Goal: Task Accomplishment & Management: Use online tool/utility

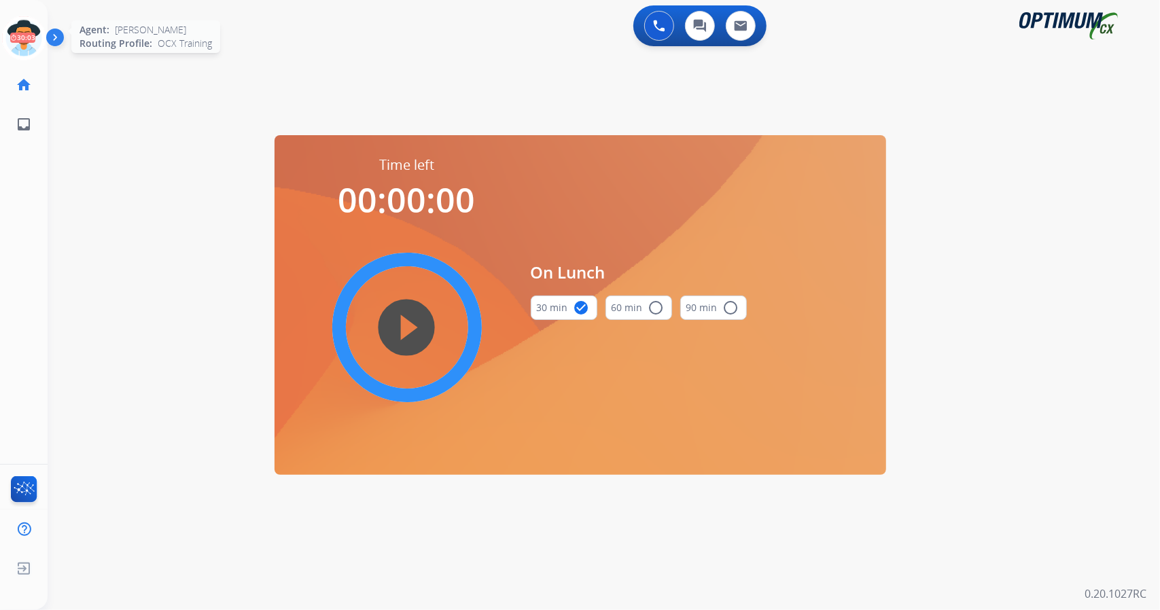
scroll to position [0, 3]
click at [0, 33] on circle at bounding box center [20, 38] width 40 height 40
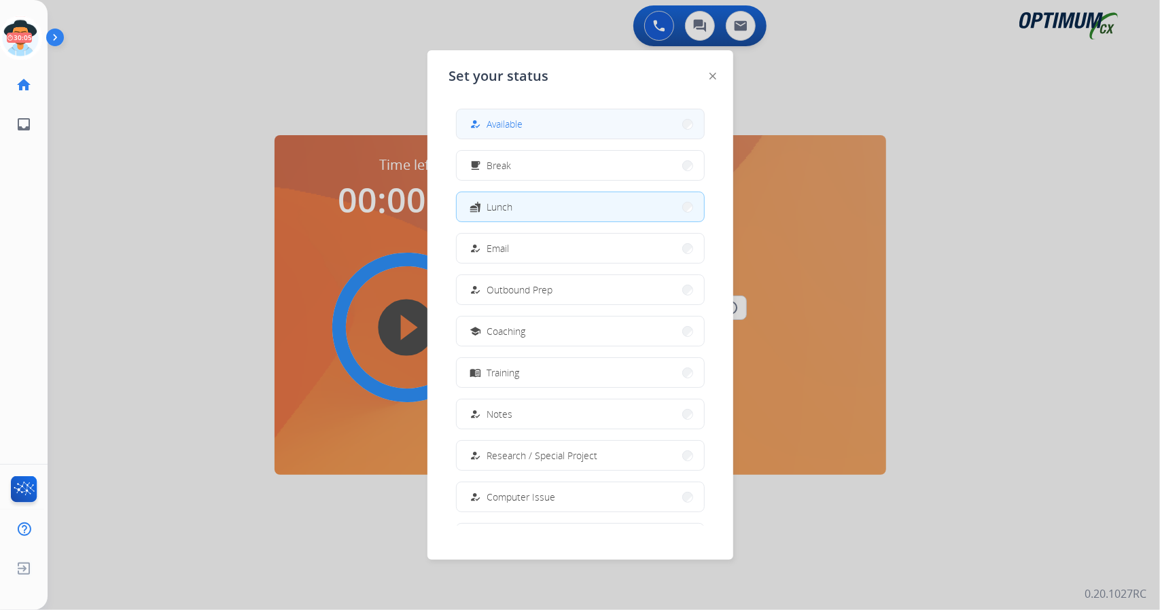
click at [487, 122] on div "how_to_reg Available" at bounding box center [495, 124] width 56 height 16
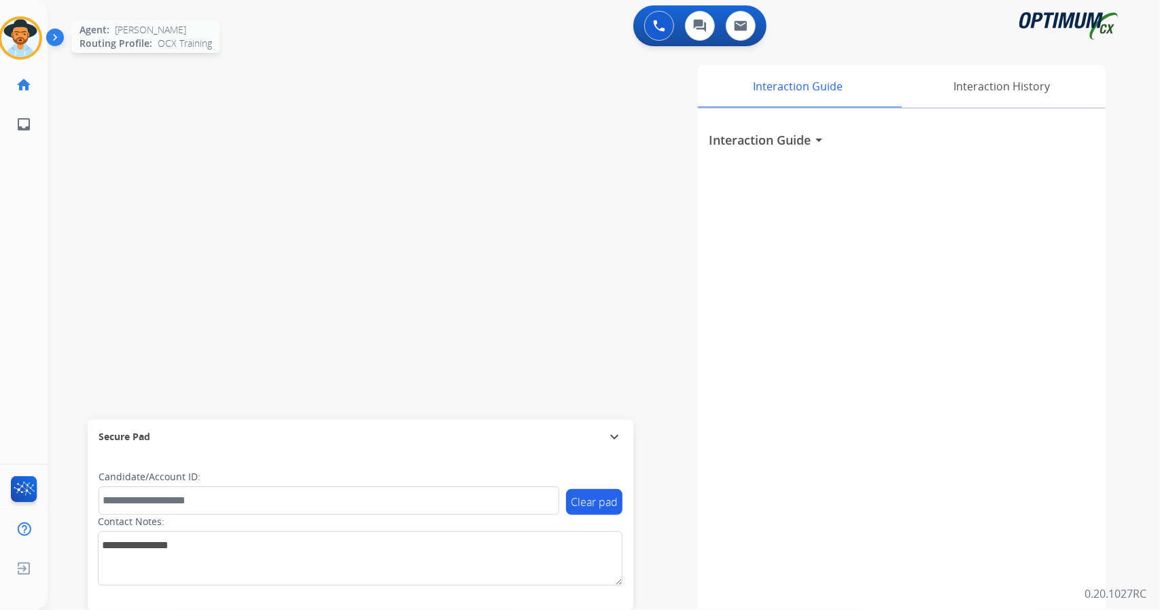
click at [4, 58] on div "Agent: [PERSON_NAME] Profile: OCX Training" at bounding box center [20, 37] width 43 height 43
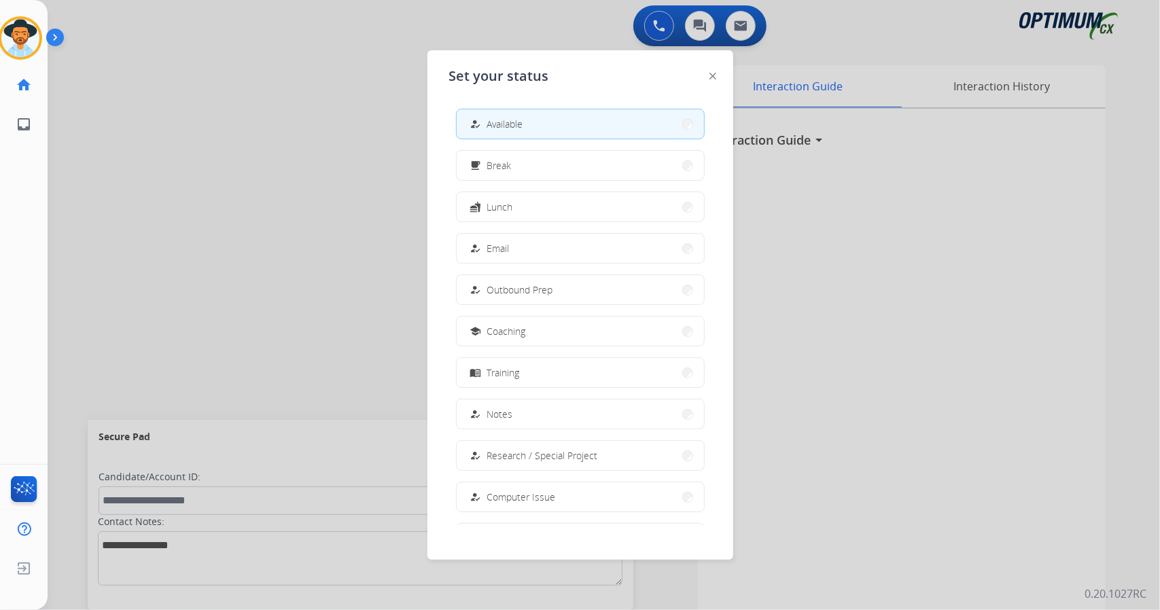
click at [315, 171] on div at bounding box center [580, 305] width 1160 height 610
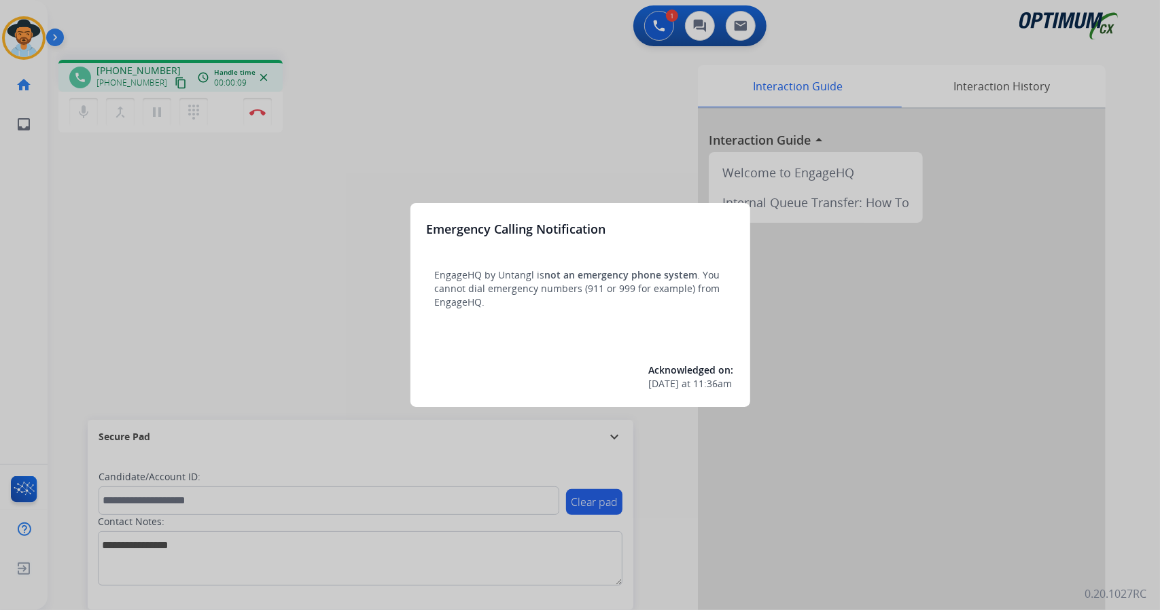
click at [321, 168] on div at bounding box center [580, 305] width 1160 height 610
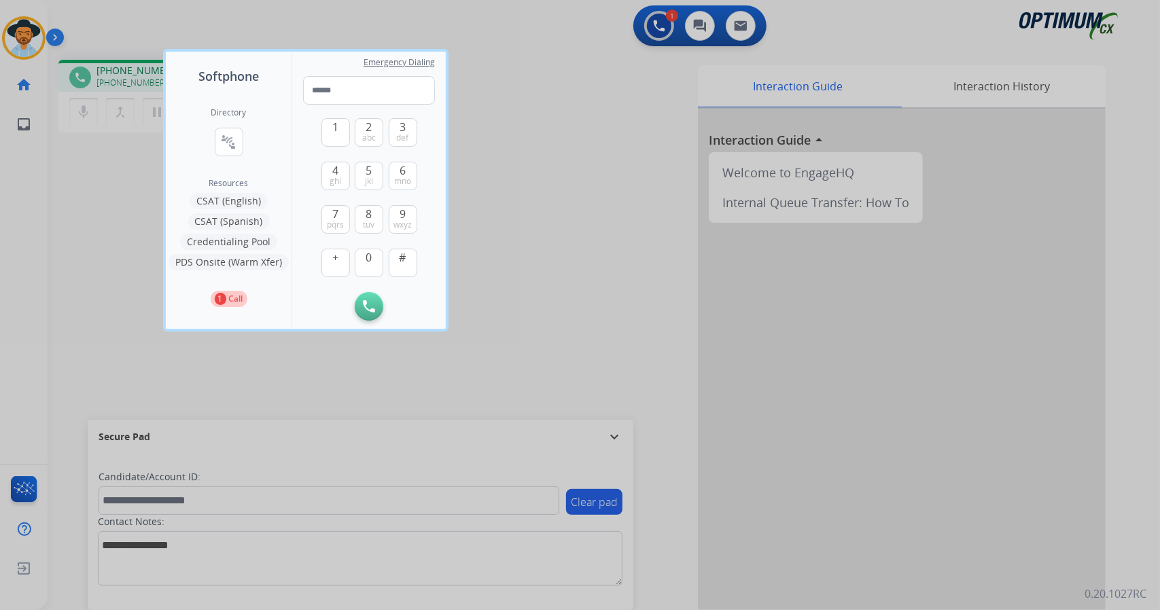
click at [124, 240] on div at bounding box center [580, 305] width 1160 height 610
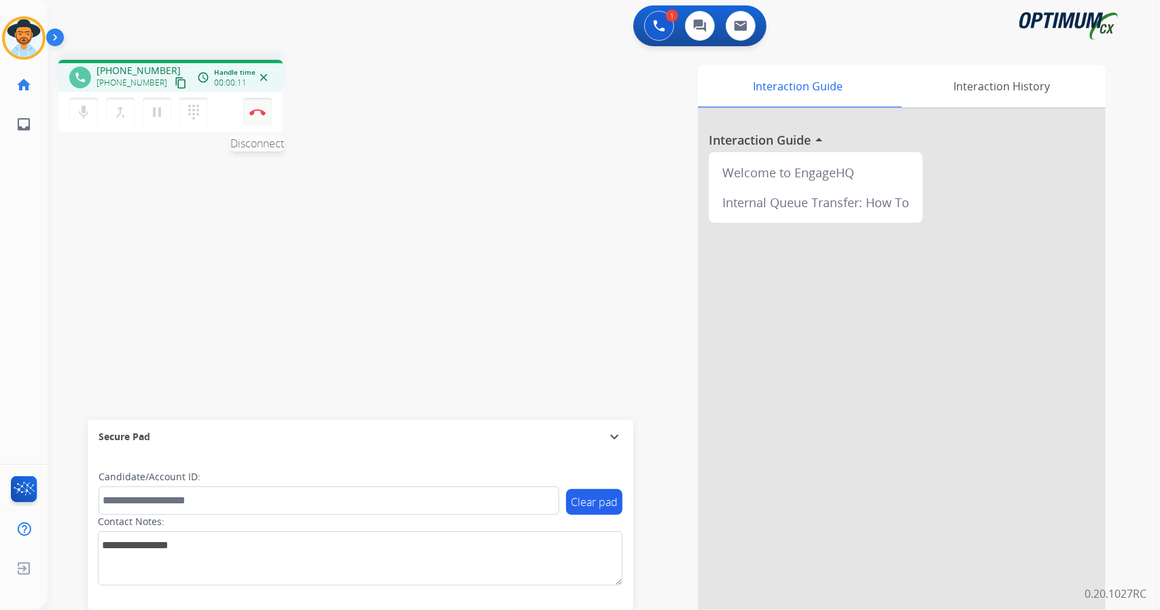
click at [268, 107] on button "Disconnect" at bounding box center [257, 112] width 29 height 29
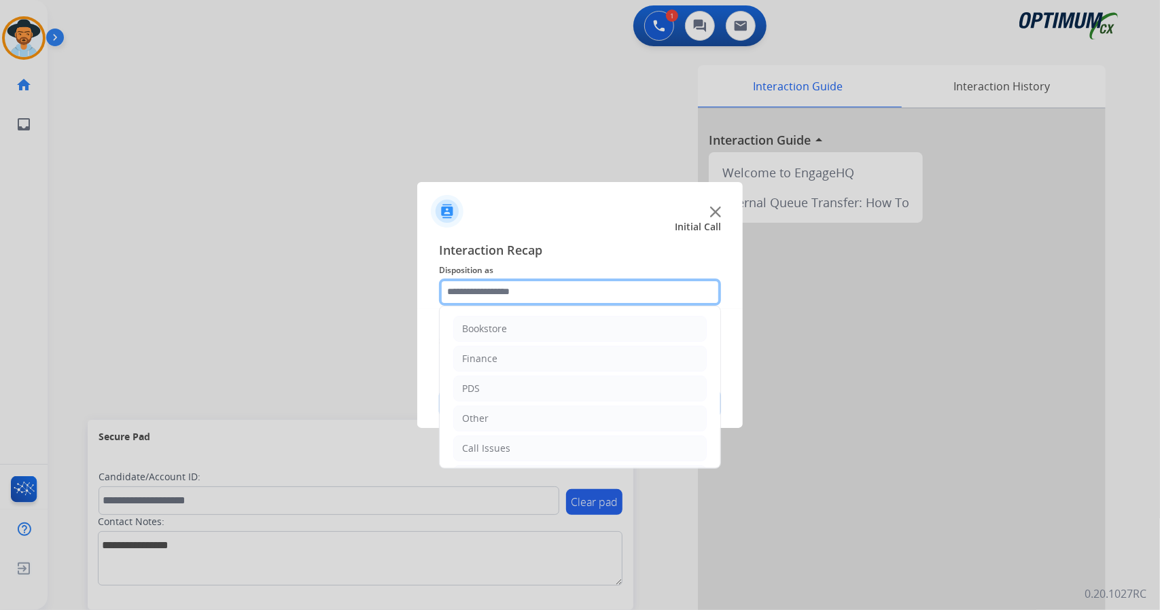
click at [535, 294] on input "text" at bounding box center [580, 292] width 282 height 27
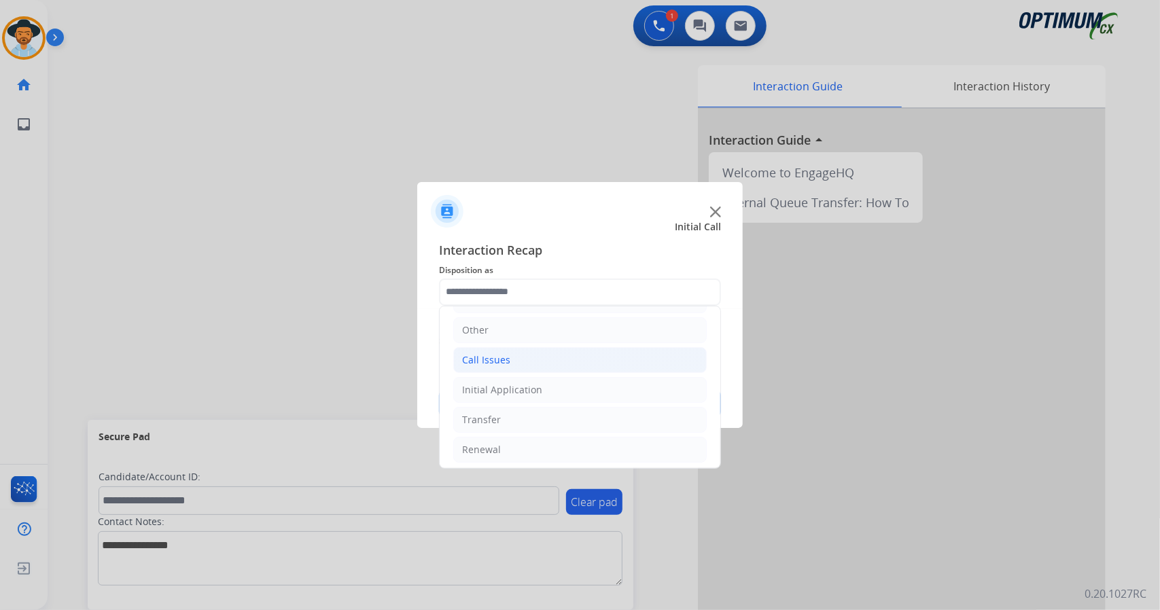
click at [586, 368] on li "Call Issues" at bounding box center [579, 360] width 253 height 26
click at [588, 445] on li "Dropped Call" at bounding box center [593, 450] width 226 height 26
type input "**********"
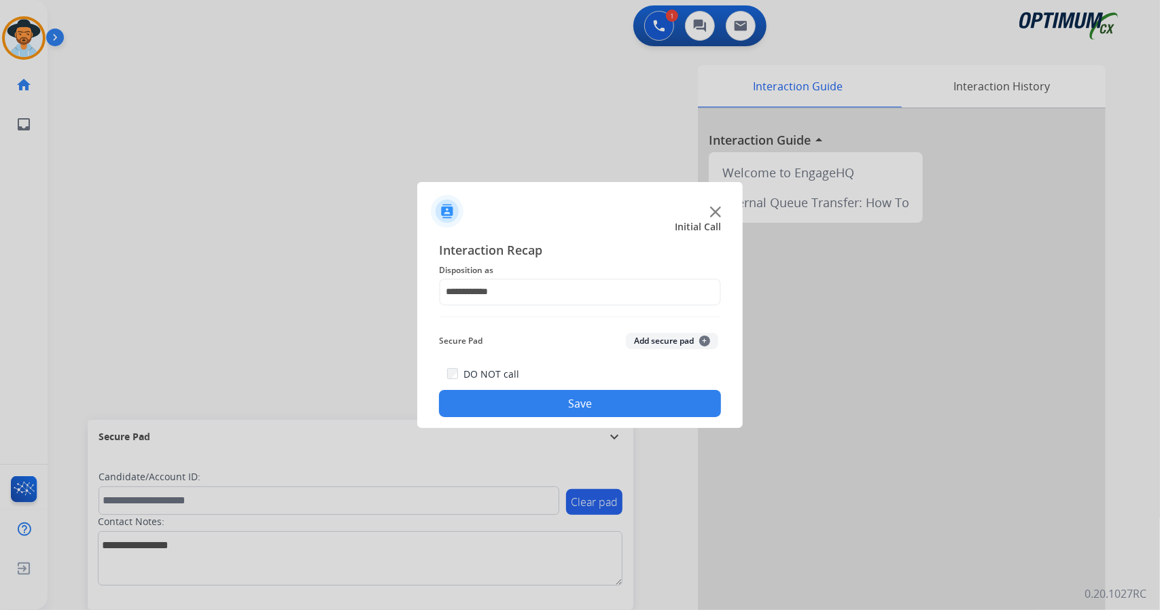
click at [571, 393] on button "Save" at bounding box center [580, 403] width 282 height 27
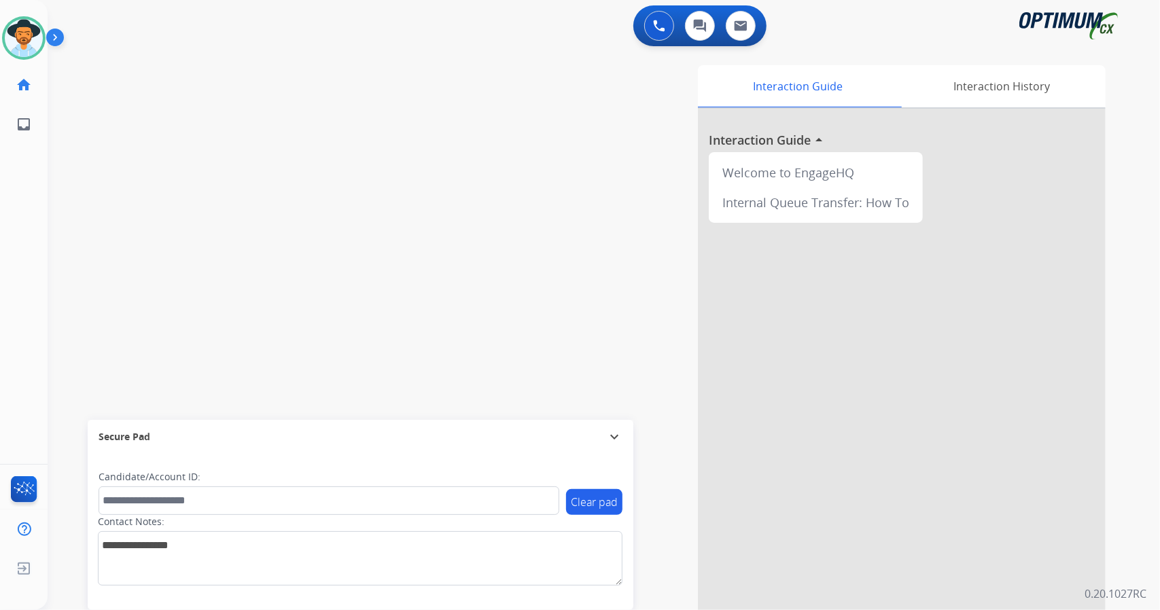
click at [60, 260] on div "swap_horiz Break voice bridge close_fullscreen Connect 3-Way Call merge_type Se…" at bounding box center [588, 332] width 1080 height 567
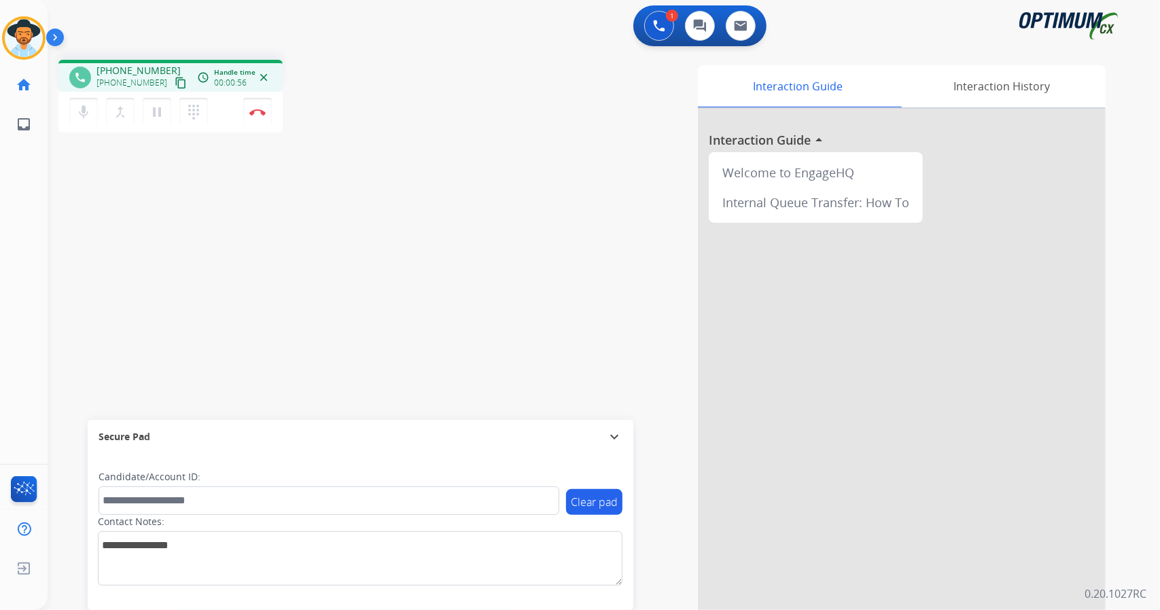
click at [60, 260] on div "phone +12602206260 +12602206260 content_copy access_time Call metrics Queue 00:…" at bounding box center [588, 332] width 1080 height 567
click at [325, 143] on div "phone +12602206260 +12602206260 content_copy access_time Call metrics Queue 00:…" at bounding box center [588, 332] width 1080 height 567
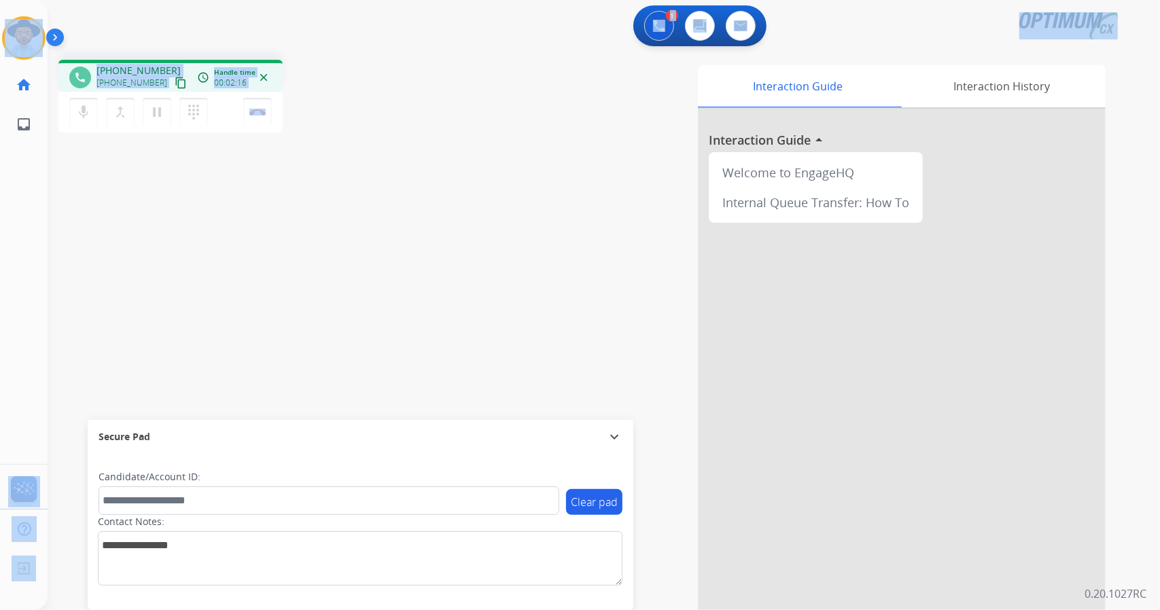
drag, startPoint x: 338, startPoint y: 121, endPoint x: 0, endPoint y: 8, distance: 356.6
click at [0, 8] on div "Outbound call Quit Outbound call Quit Schedule interaction + Add to my list Cus…" at bounding box center [580, 305] width 1160 height 610
click at [108, 21] on div "1 Voice Interactions 0 Chat Interactions 0 Email Interactions" at bounding box center [595, 26] width 1063 height 43
drag, startPoint x: 3, startPoint y: 1, endPoint x: 397, endPoint y: 312, distance: 502.1
click at [397, 312] on div "Outbound call Quit Outbound call Quit Schedule interaction + Add to my list Cus…" at bounding box center [580, 305] width 1160 height 610
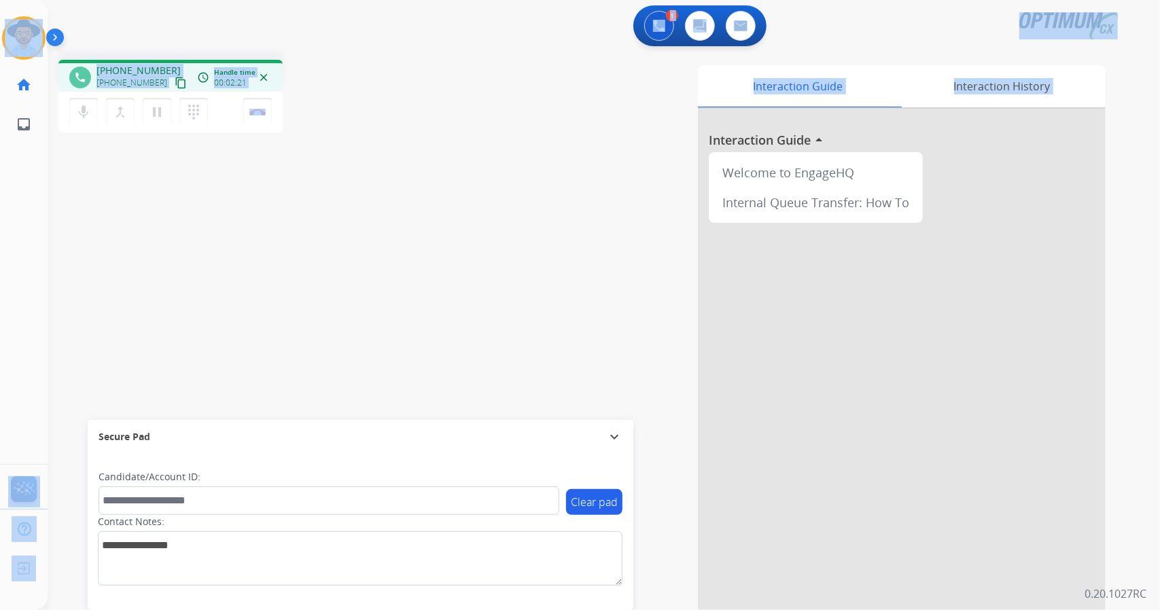
click at [414, 109] on div "phone +12602206260 +12602206260 content_copy access_time Call metrics Queue 00:…" at bounding box center [242, 98] width 369 height 77
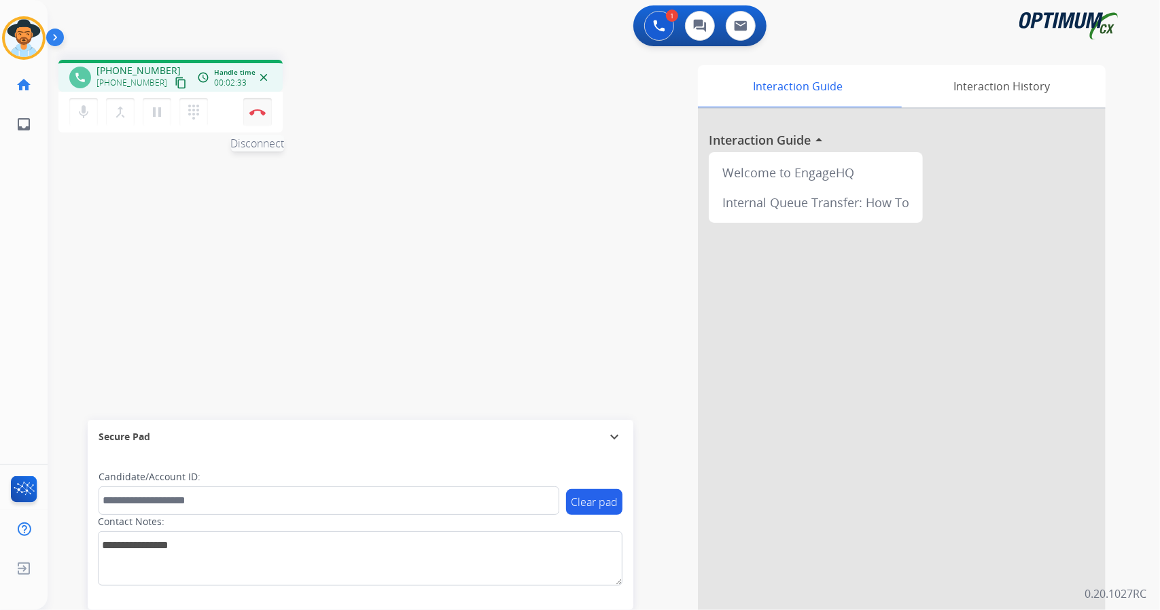
click at [261, 119] on button "Disconnect" at bounding box center [257, 112] width 29 height 29
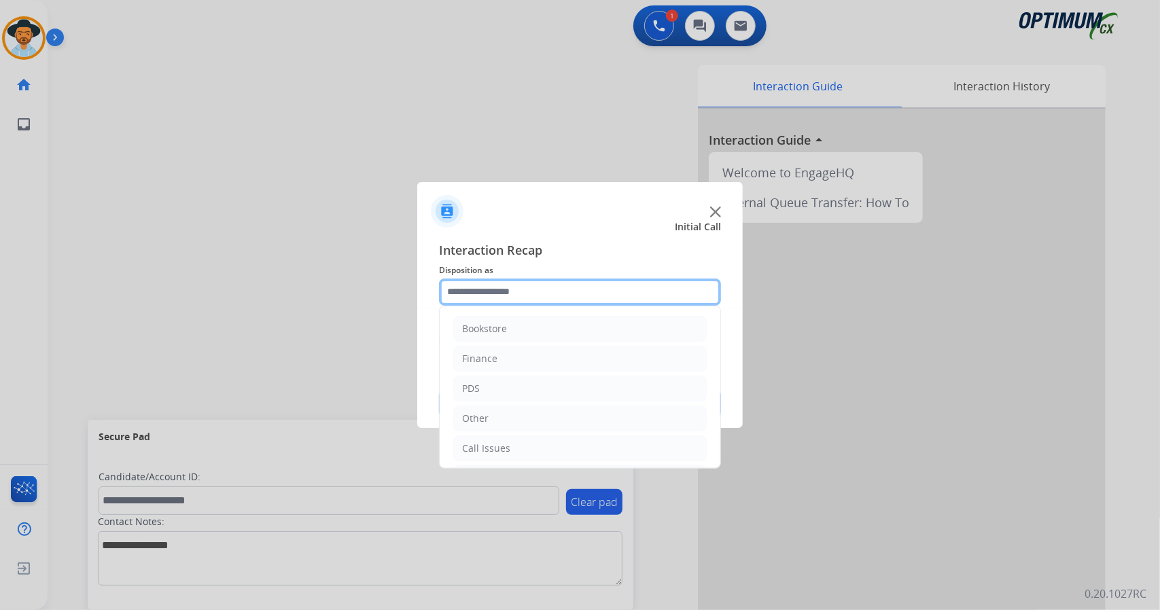
click at [542, 293] on input "text" at bounding box center [580, 292] width 282 height 27
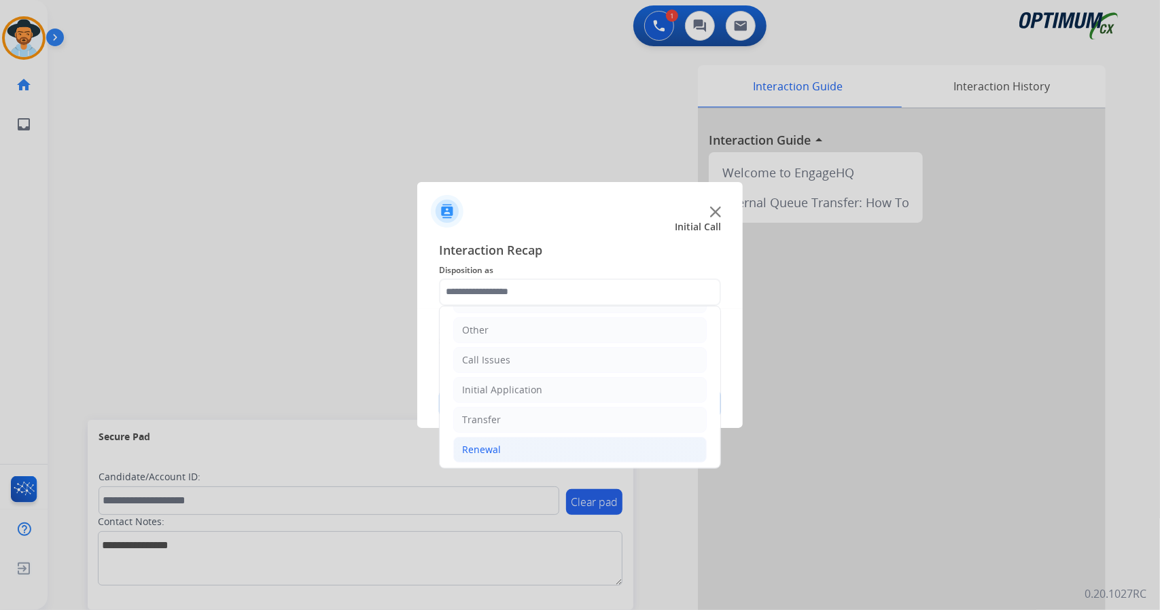
click at [515, 442] on li "Renewal" at bounding box center [579, 450] width 253 height 26
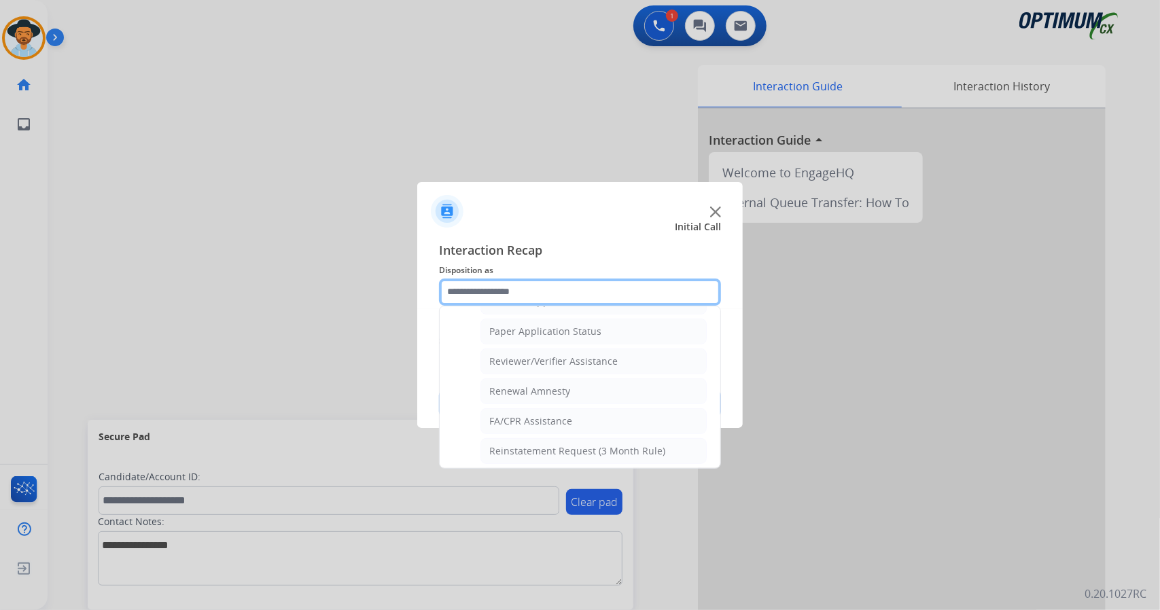
scroll to position [514, 0]
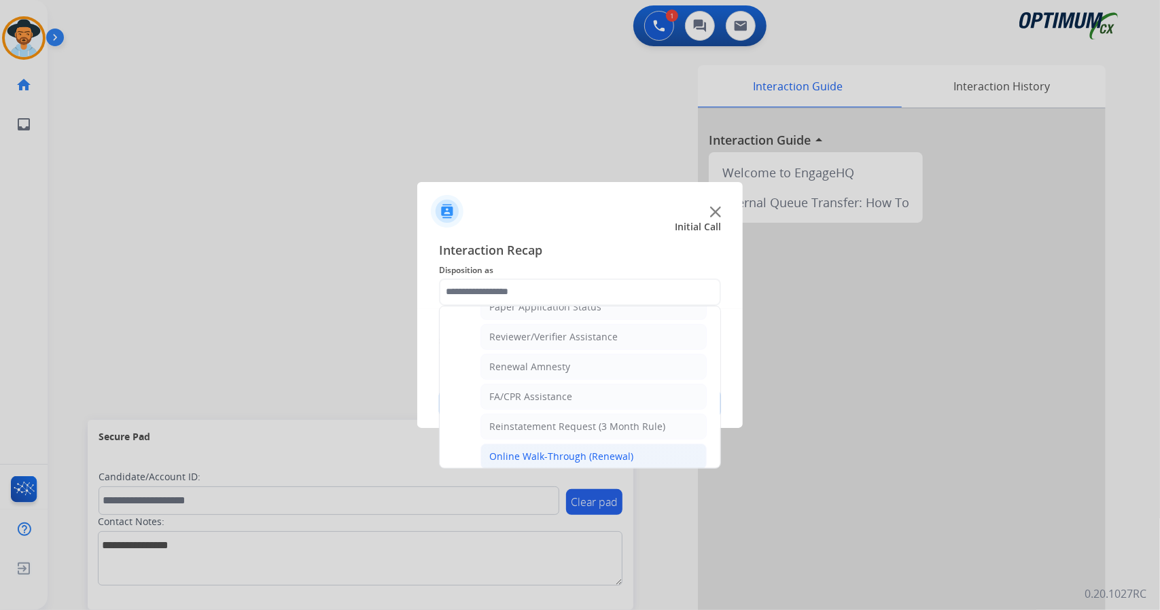
click at [503, 450] on div "Online Walk-Through (Renewal)" at bounding box center [561, 457] width 144 height 14
type input "**********"
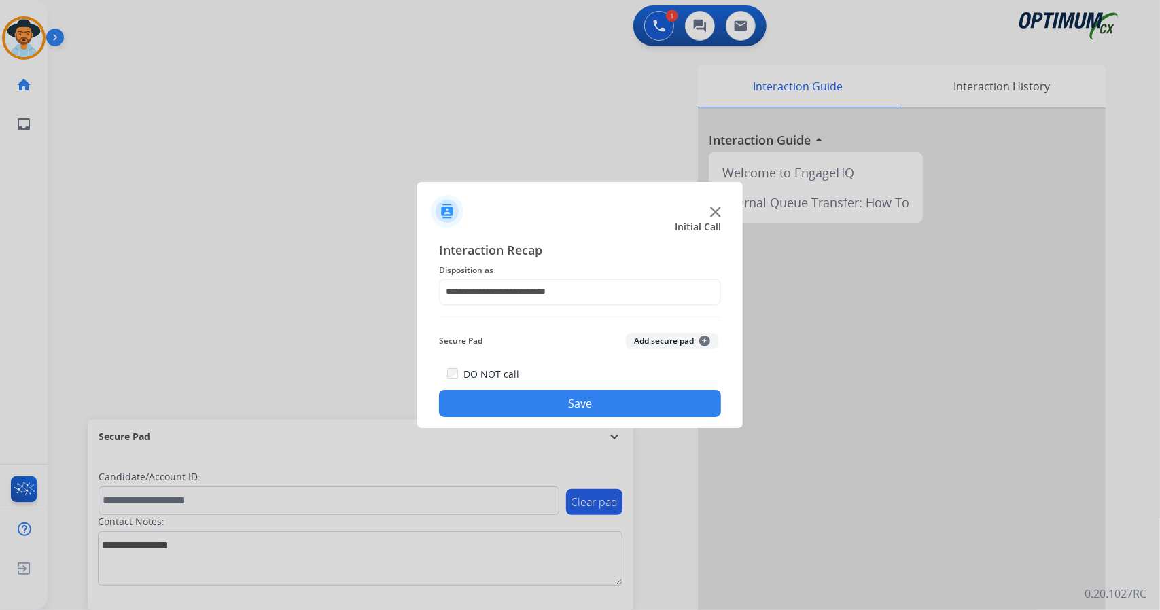
click at [542, 405] on button "Save" at bounding box center [580, 403] width 282 height 27
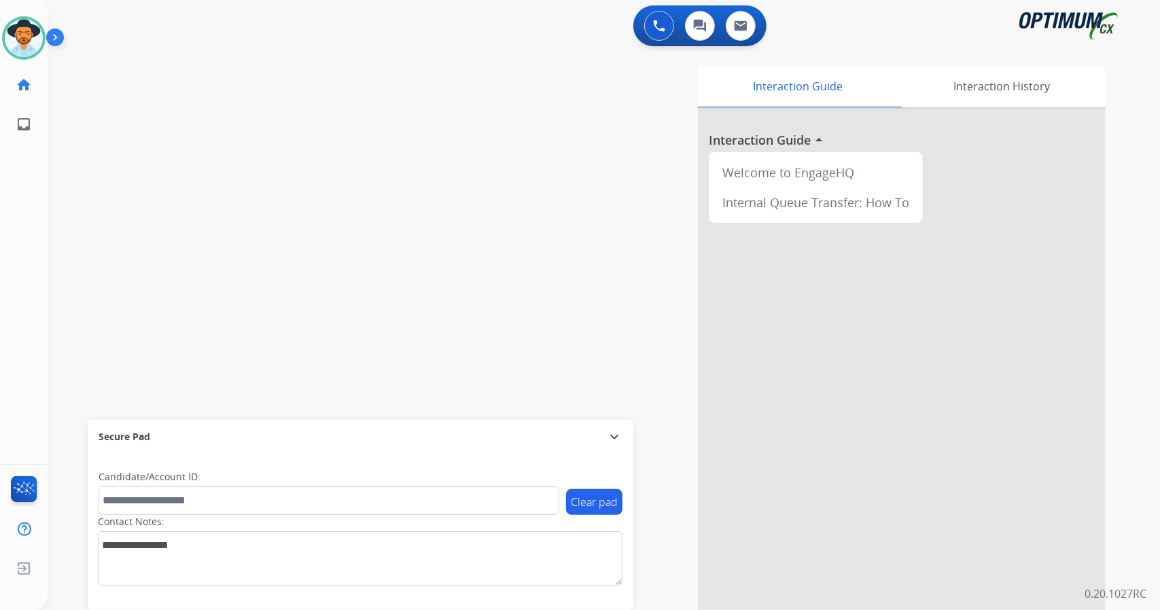
drag, startPoint x: 307, startPoint y: 24, endPoint x: 522, endPoint y: 125, distance: 237.4
click at [522, 125] on div "Interaction Guide Interaction History Interaction Guide arrow_drop_up Welcome t…" at bounding box center [769, 340] width 673 height 550
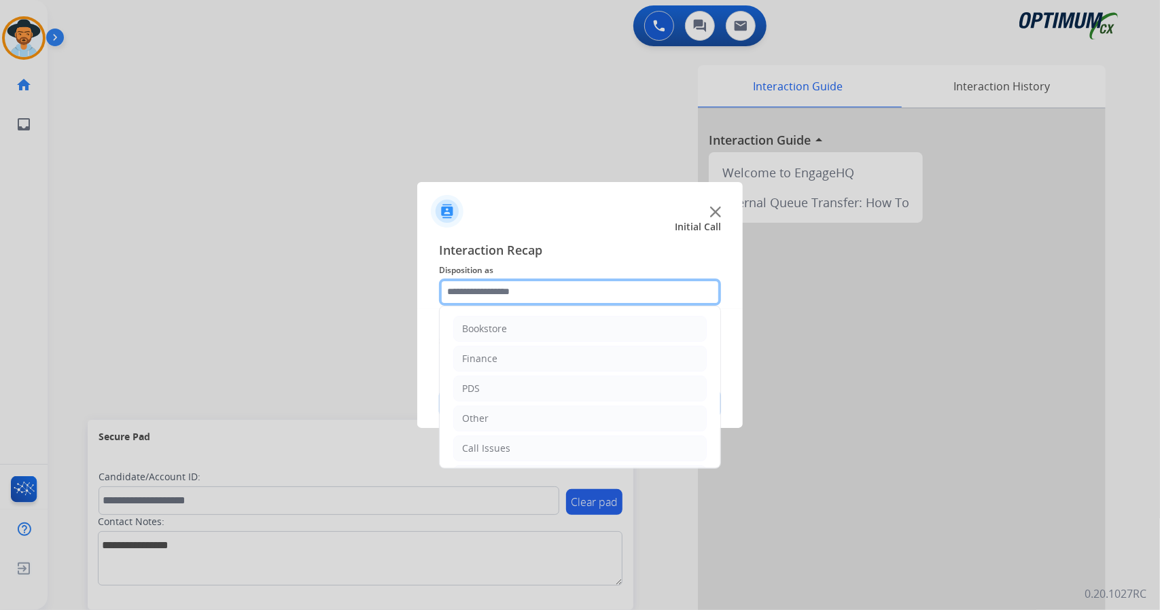
click at [576, 280] on input "text" at bounding box center [580, 292] width 282 height 27
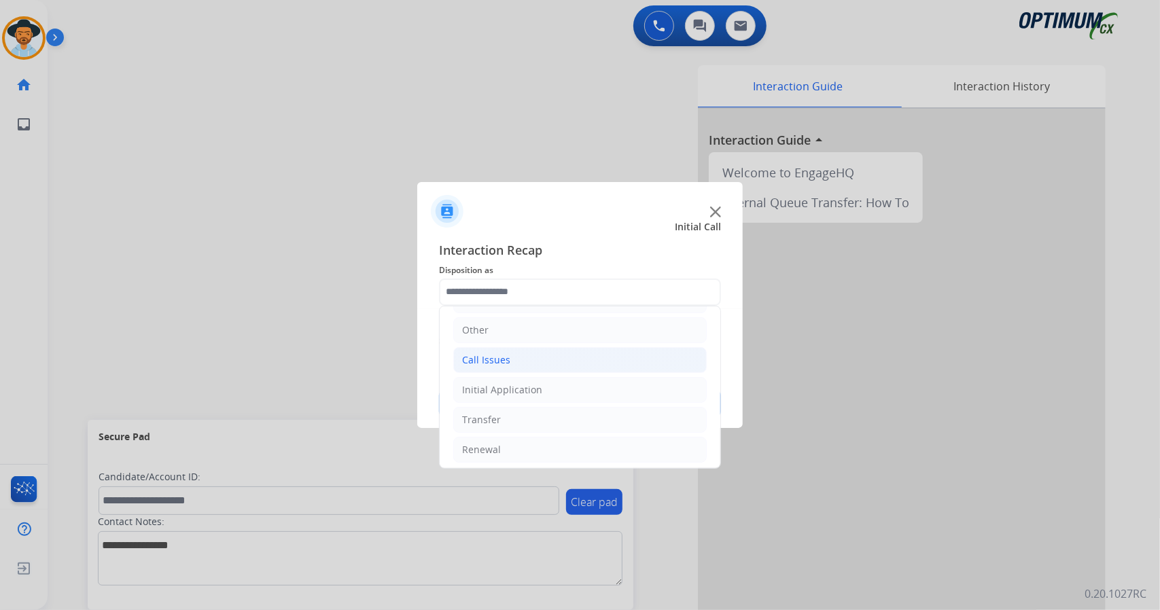
click at [514, 351] on li "Call Issues" at bounding box center [579, 360] width 253 height 26
click at [560, 444] on li "Dropped Call" at bounding box center [593, 450] width 226 height 26
type input "**********"
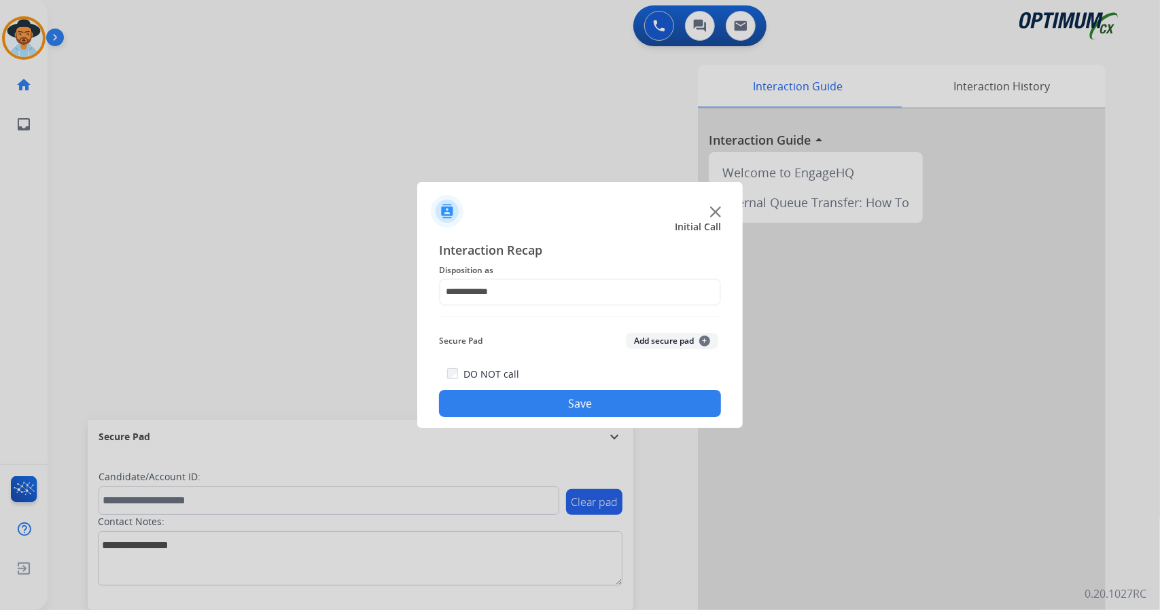
click at [542, 411] on button "Save" at bounding box center [580, 403] width 282 height 27
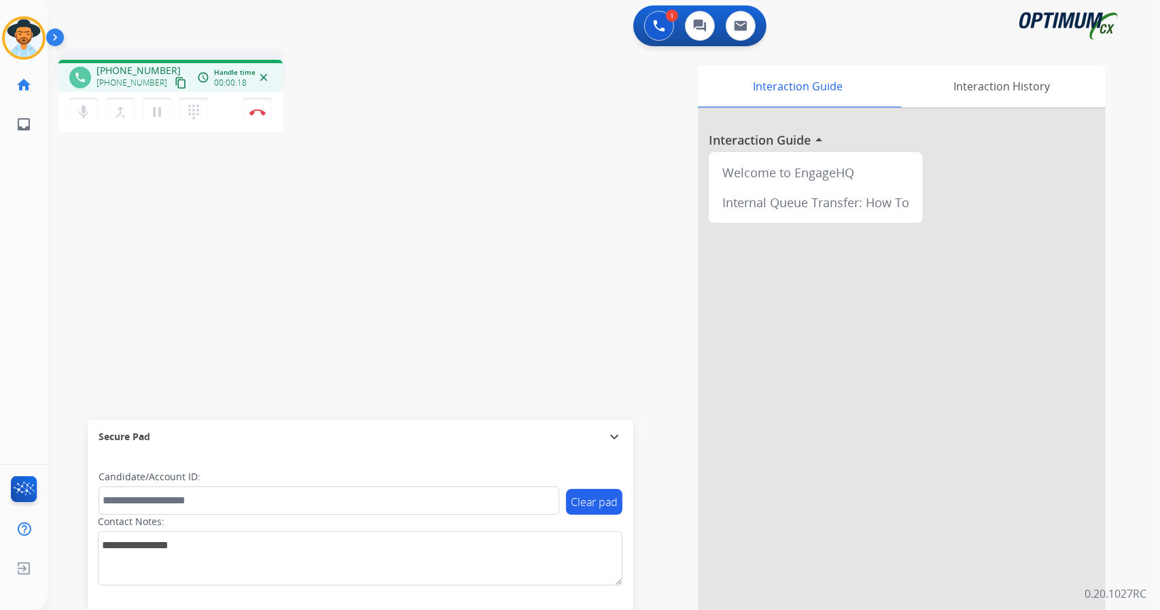
click at [84, 224] on div "phone +12015898706 +12015898706 content_copy access_time Call metrics Queue 00:…" at bounding box center [588, 332] width 1080 height 567
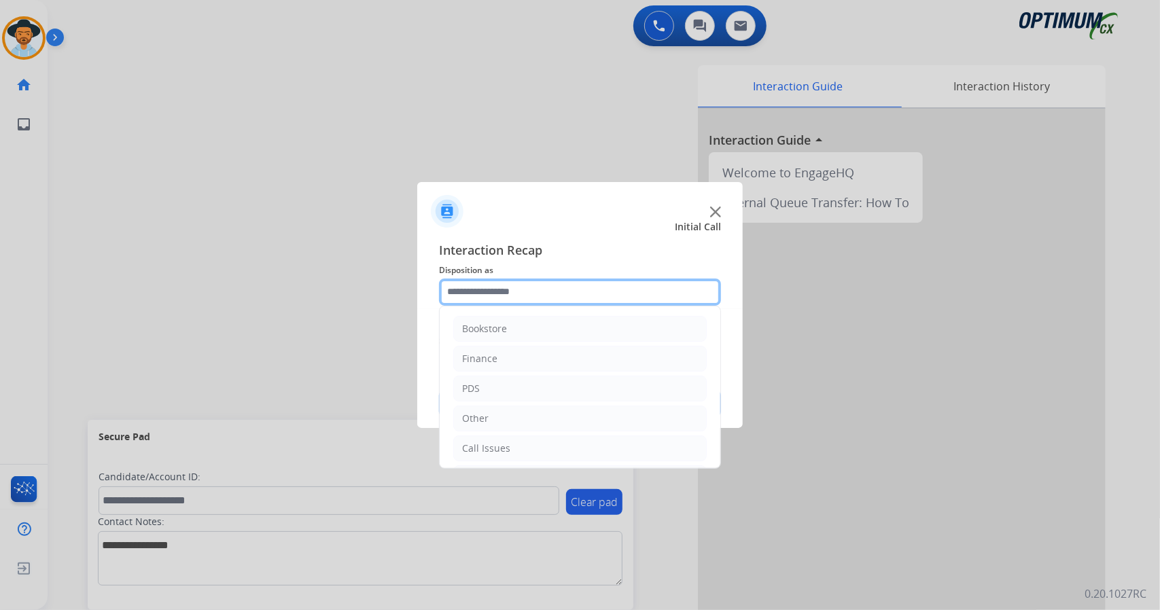
click at [553, 291] on input "text" at bounding box center [580, 292] width 282 height 27
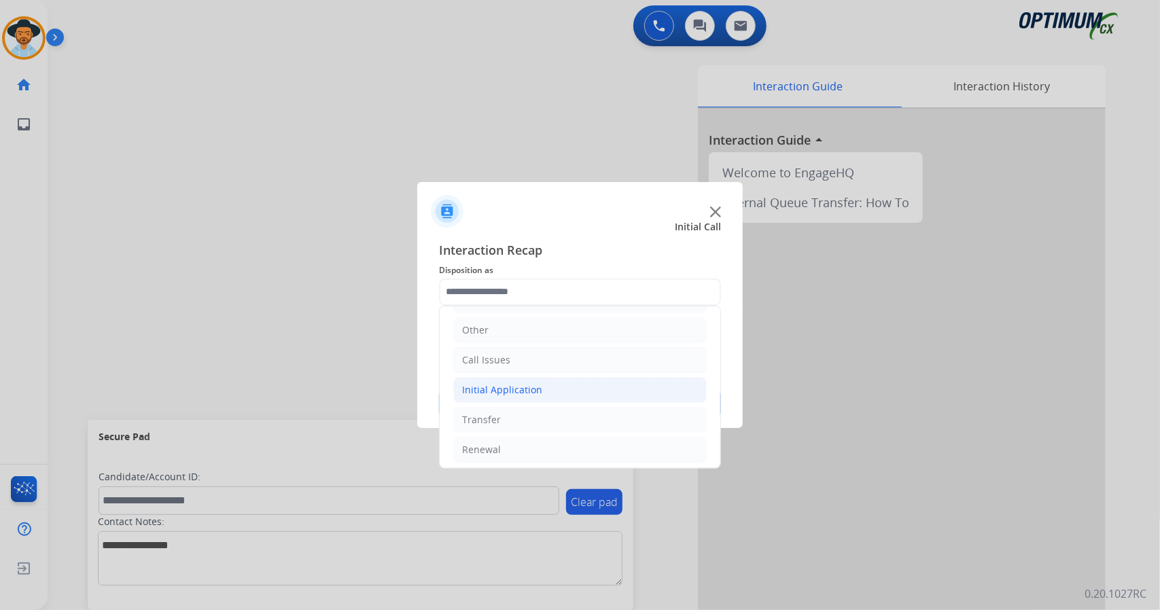
click at [527, 383] on div "Initial Application" at bounding box center [502, 390] width 80 height 14
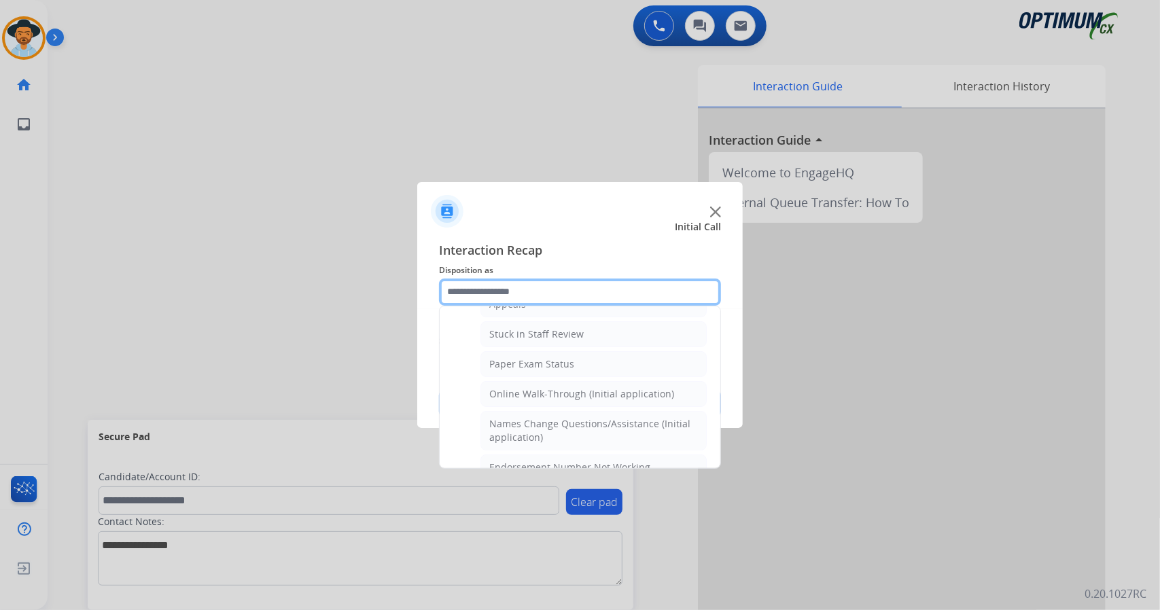
scroll to position [226, 0]
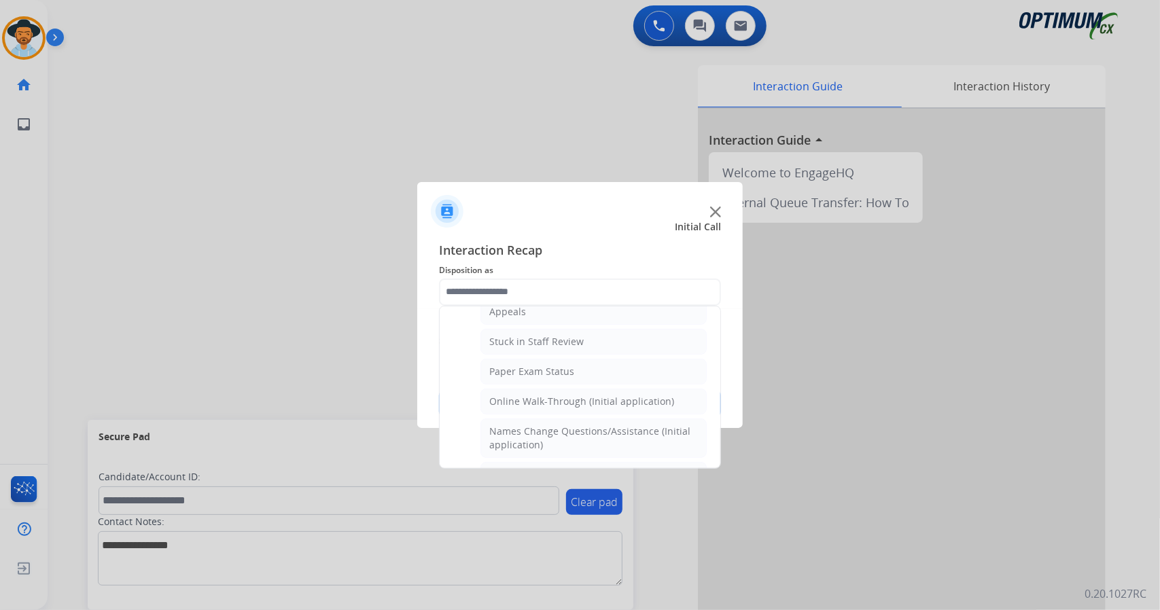
click at [618, 408] on li "Online Walk-Through (Initial application)" at bounding box center [593, 402] width 226 height 26
type input "**********"
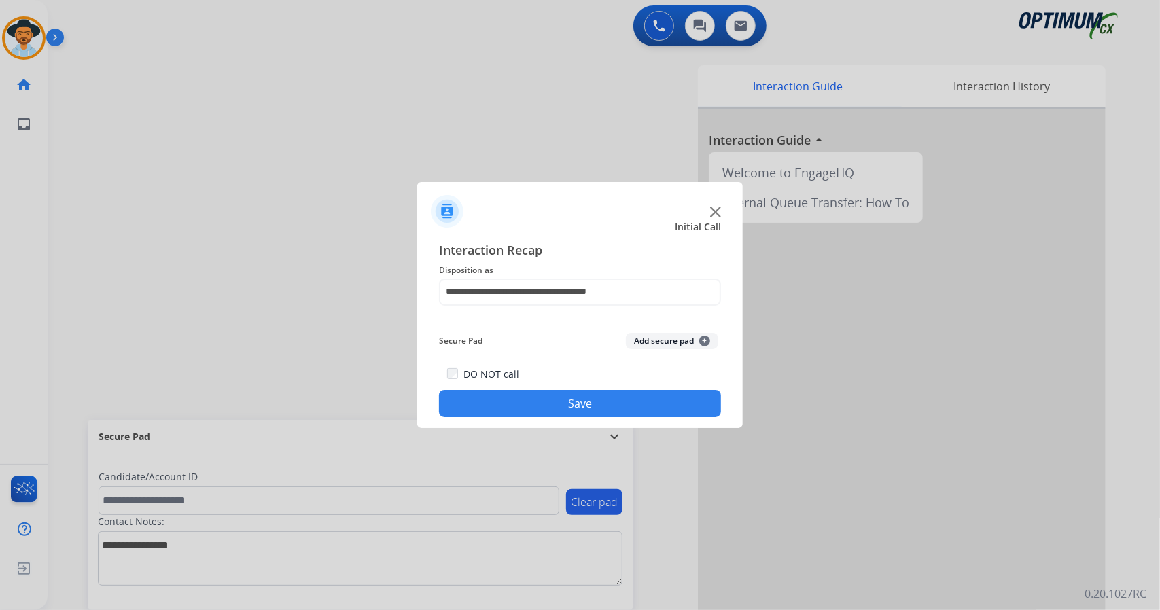
click at [618, 408] on button "Save" at bounding box center [580, 403] width 282 height 27
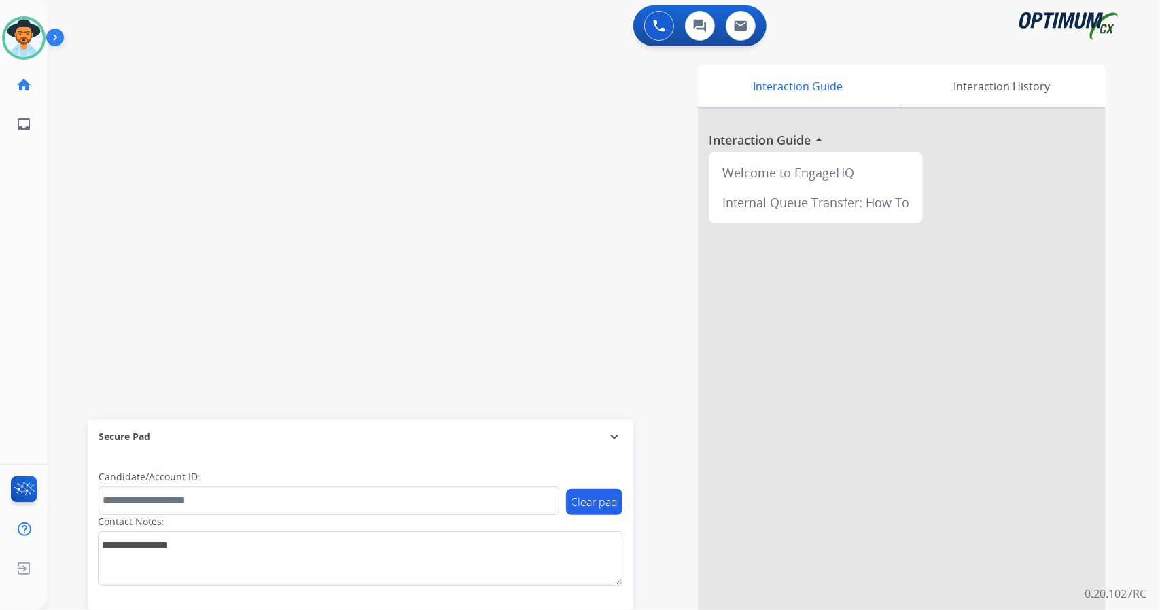
click at [92, 308] on div "swap_horiz Break voice bridge close_fullscreen Connect 3-Way Call merge_type Se…" at bounding box center [588, 332] width 1080 height 567
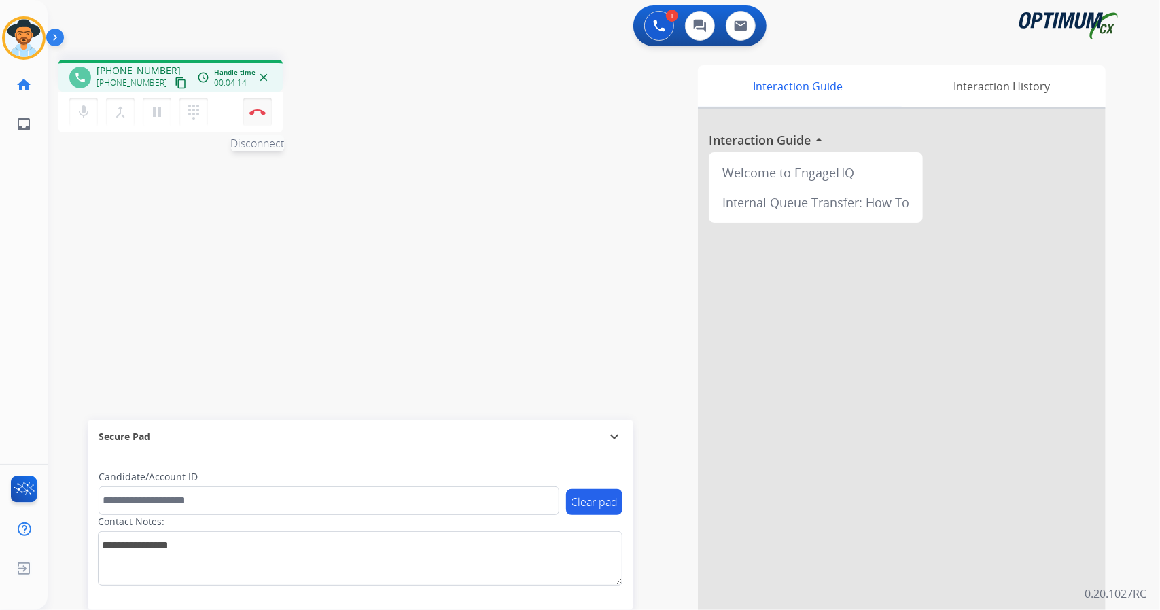
click at [250, 122] on button "Disconnect" at bounding box center [257, 112] width 29 height 29
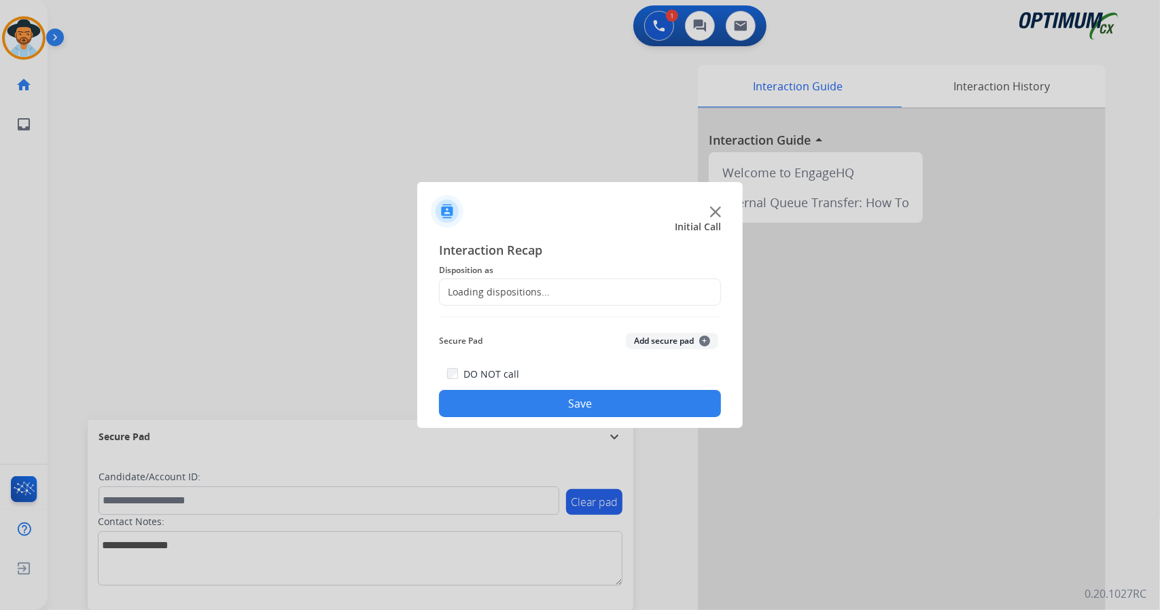
click at [620, 293] on div "Loading dispositions..." at bounding box center [580, 292] width 282 height 27
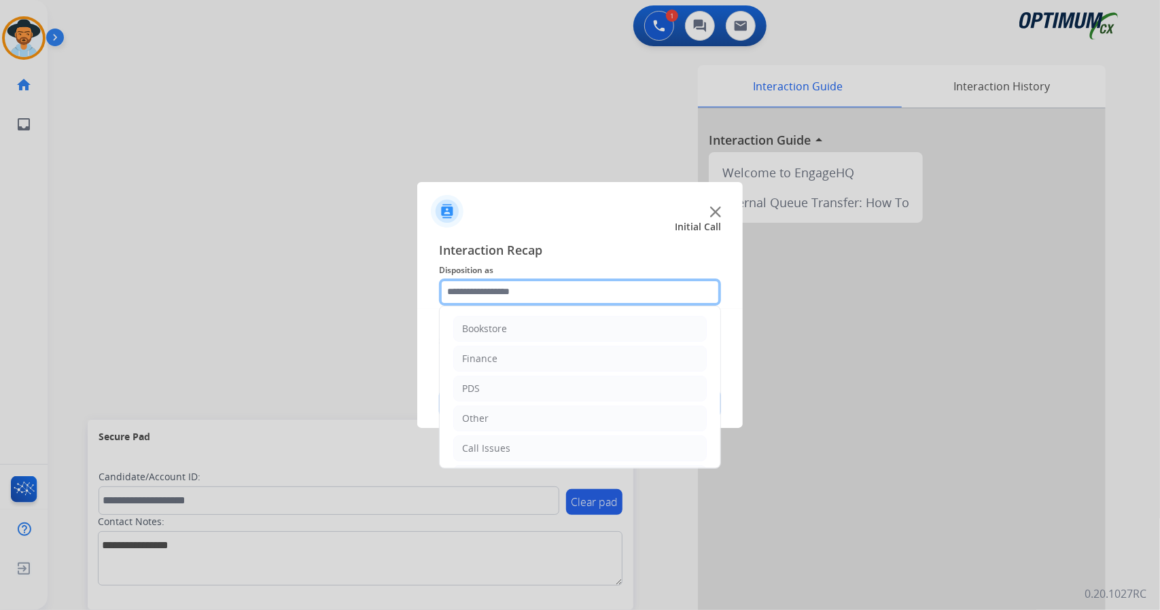
click at [620, 293] on input "text" at bounding box center [580, 292] width 282 height 27
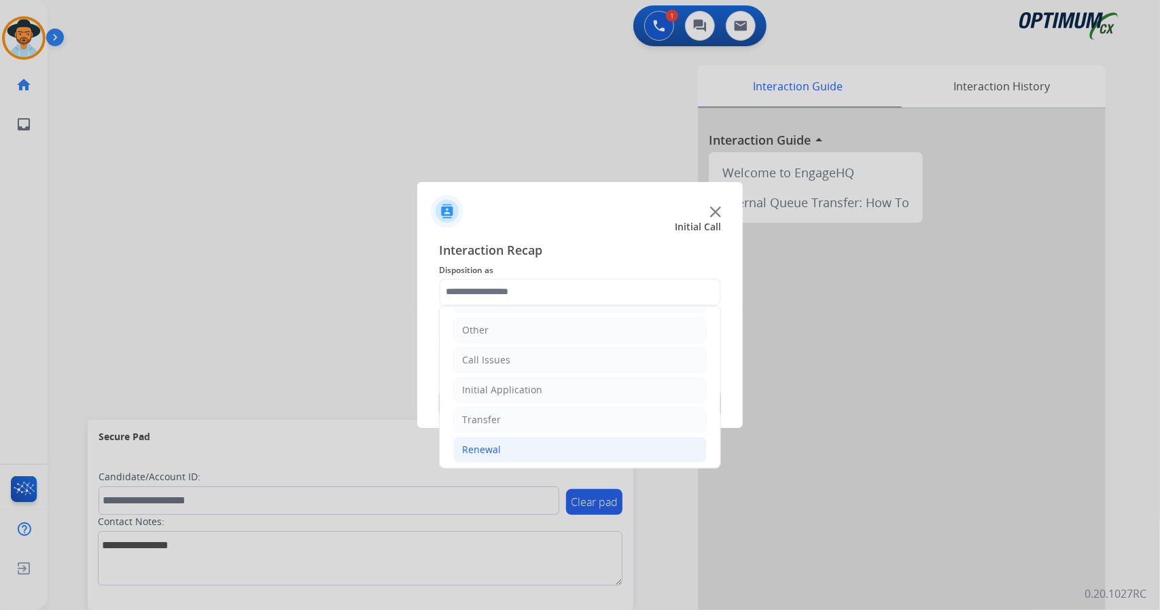
click at [538, 445] on li "Renewal" at bounding box center [579, 450] width 253 height 26
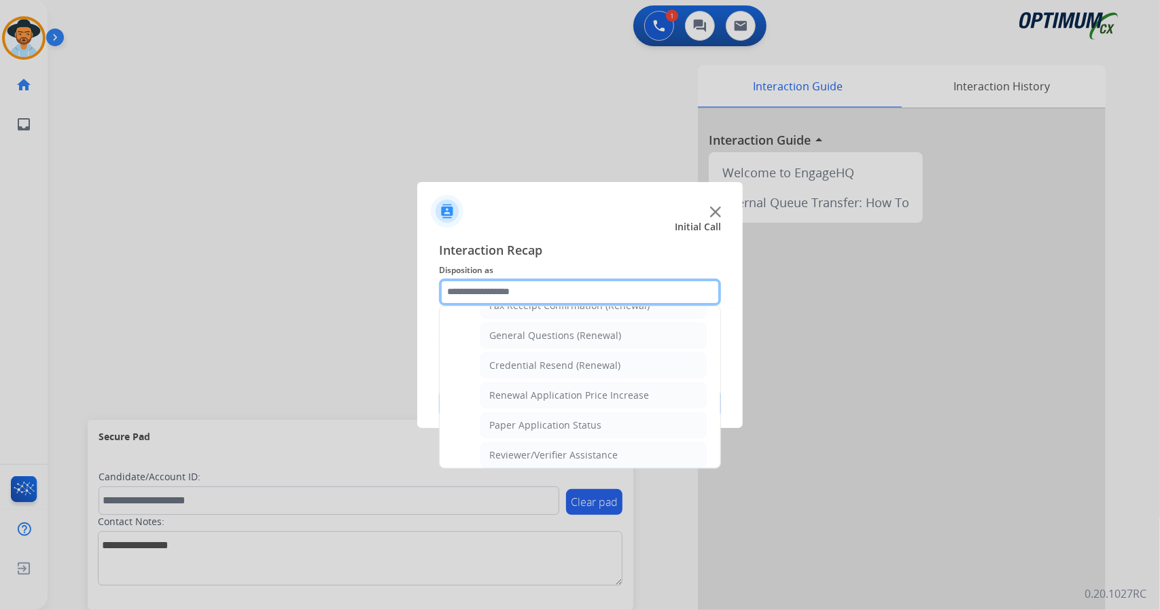
scroll to position [514, 0]
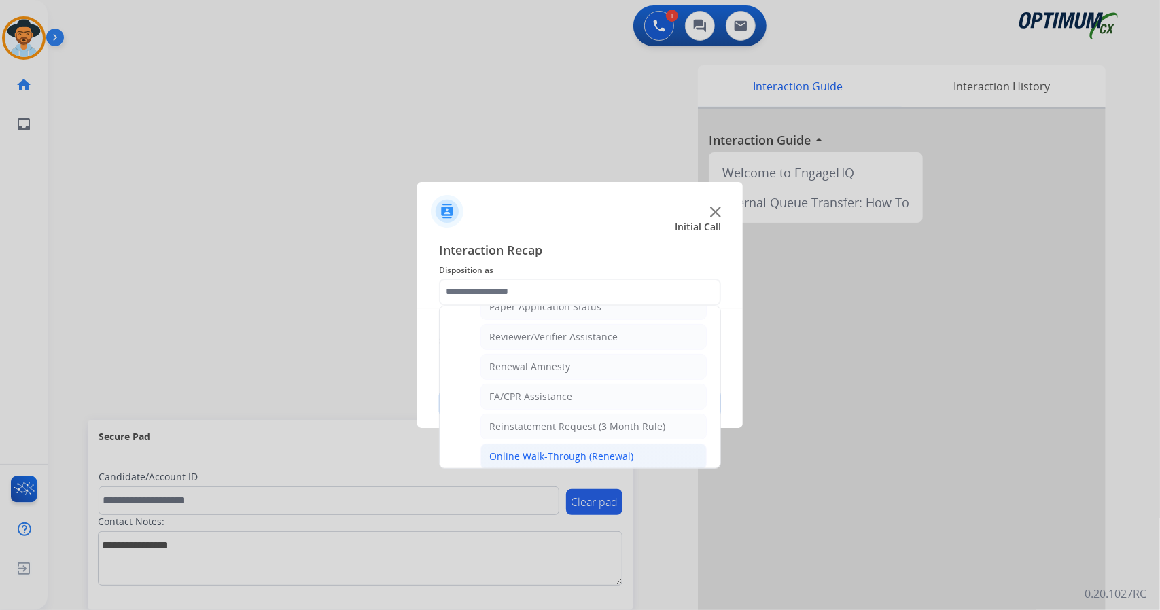
click at [533, 450] on div "Online Walk-Through (Renewal)" at bounding box center [561, 457] width 144 height 14
type input "**********"
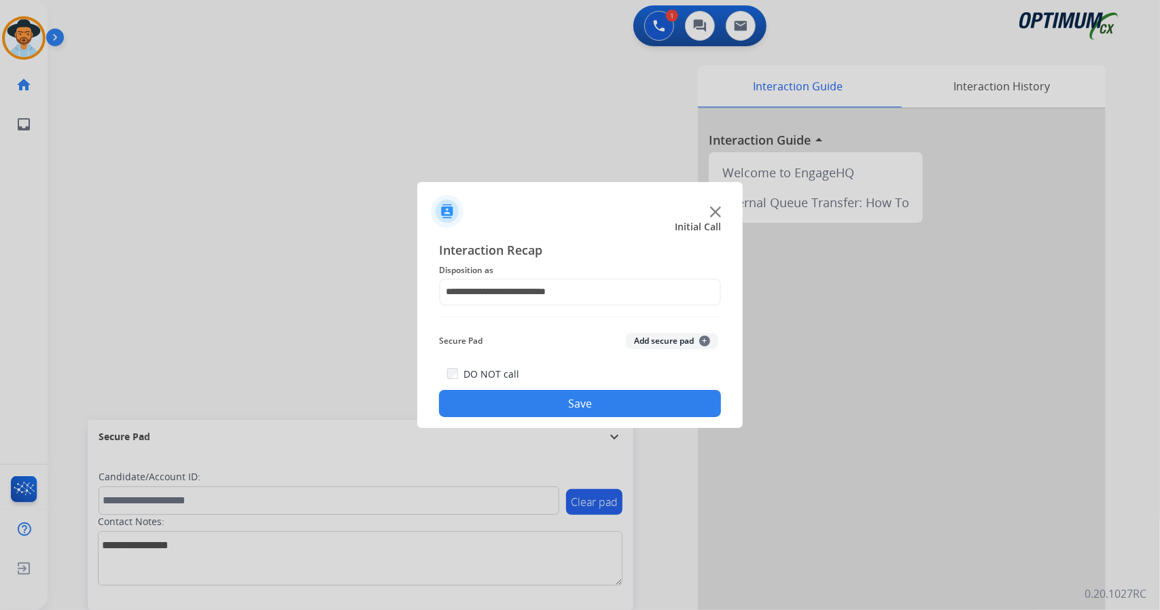
click at [527, 391] on div "DO NOT call Save" at bounding box center [580, 392] width 282 height 52
click at [535, 404] on button "Save" at bounding box center [580, 403] width 282 height 27
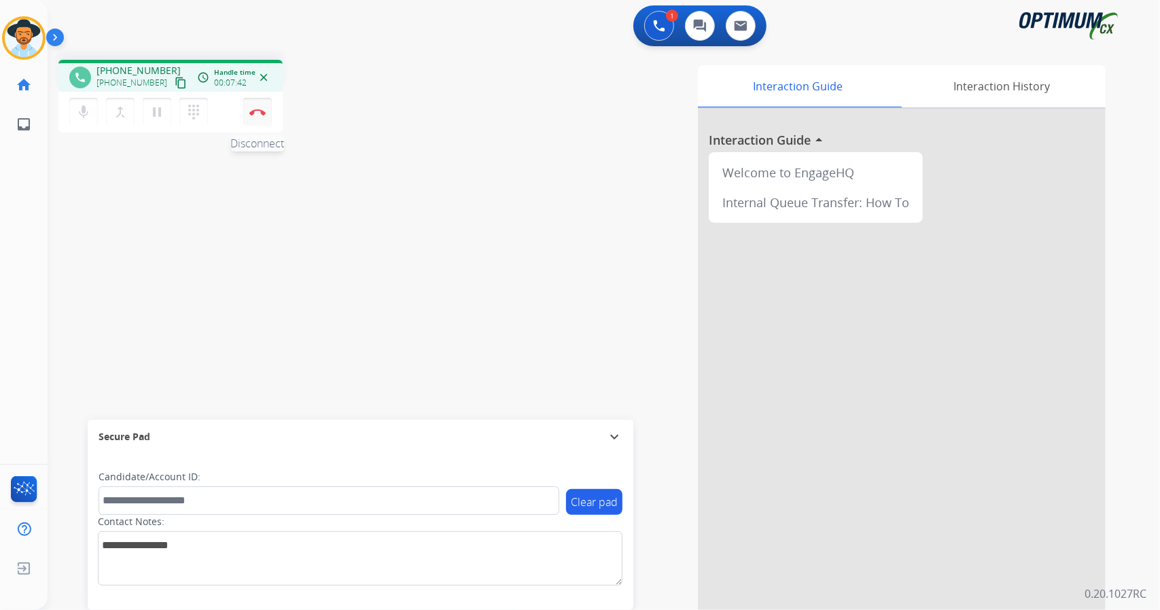
click at [262, 121] on button "Disconnect" at bounding box center [257, 112] width 29 height 29
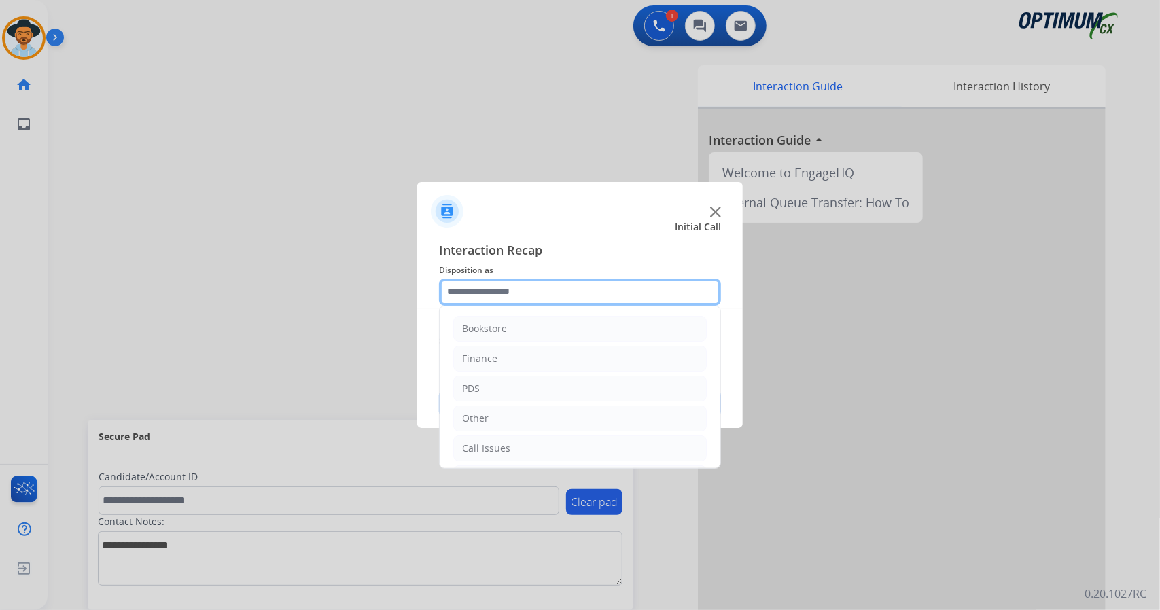
click at [528, 297] on input "text" at bounding box center [580, 292] width 282 height 27
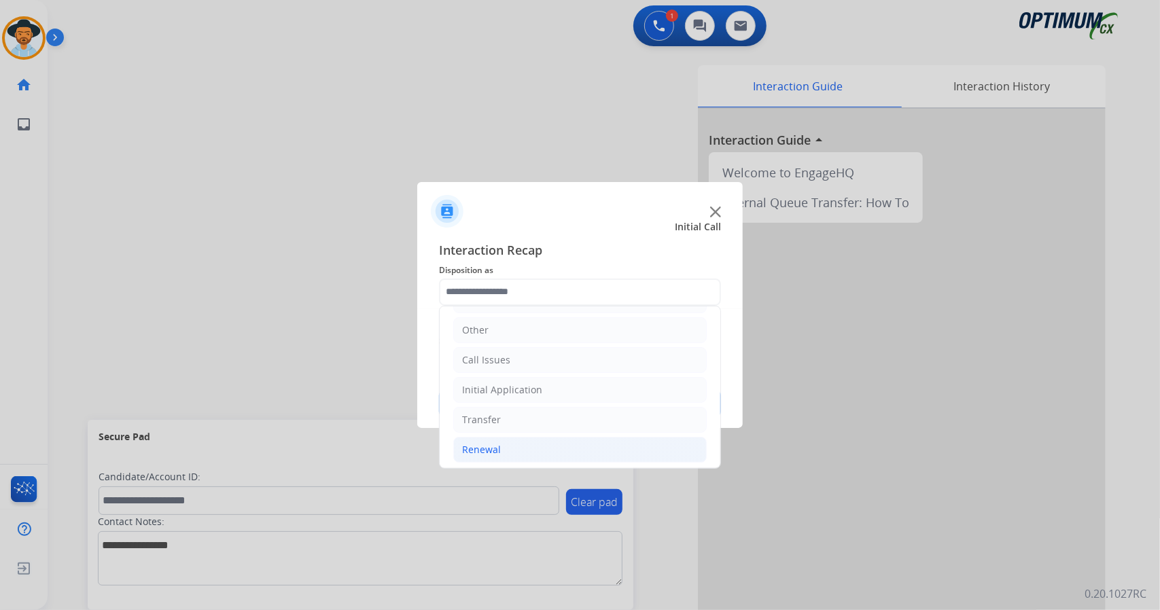
click at [545, 438] on li "Renewal" at bounding box center [579, 450] width 253 height 26
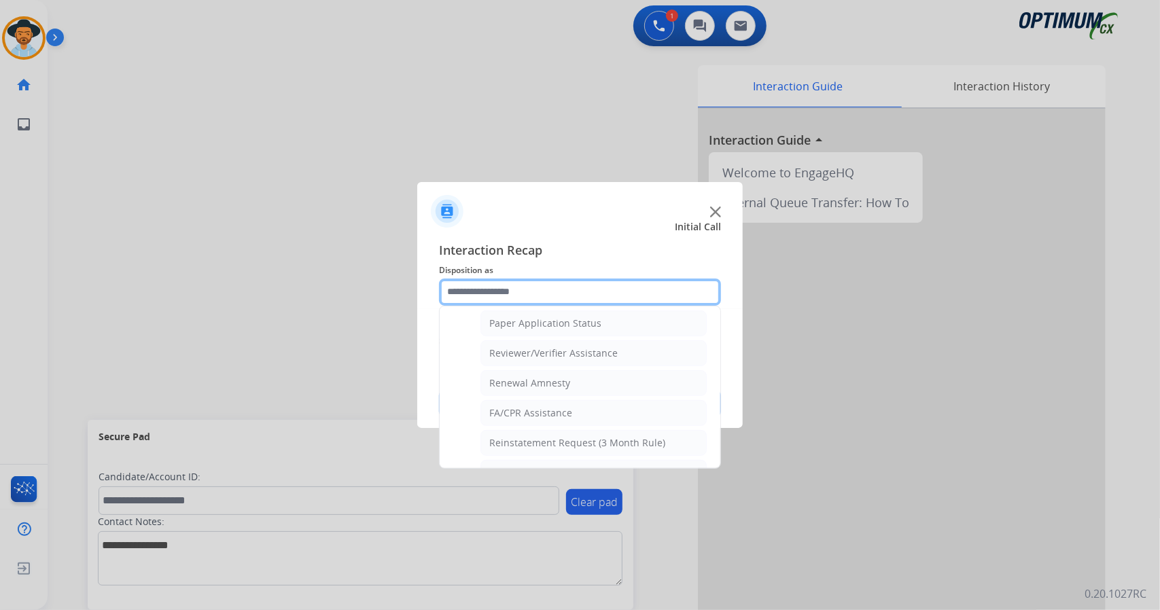
scroll to position [514, 0]
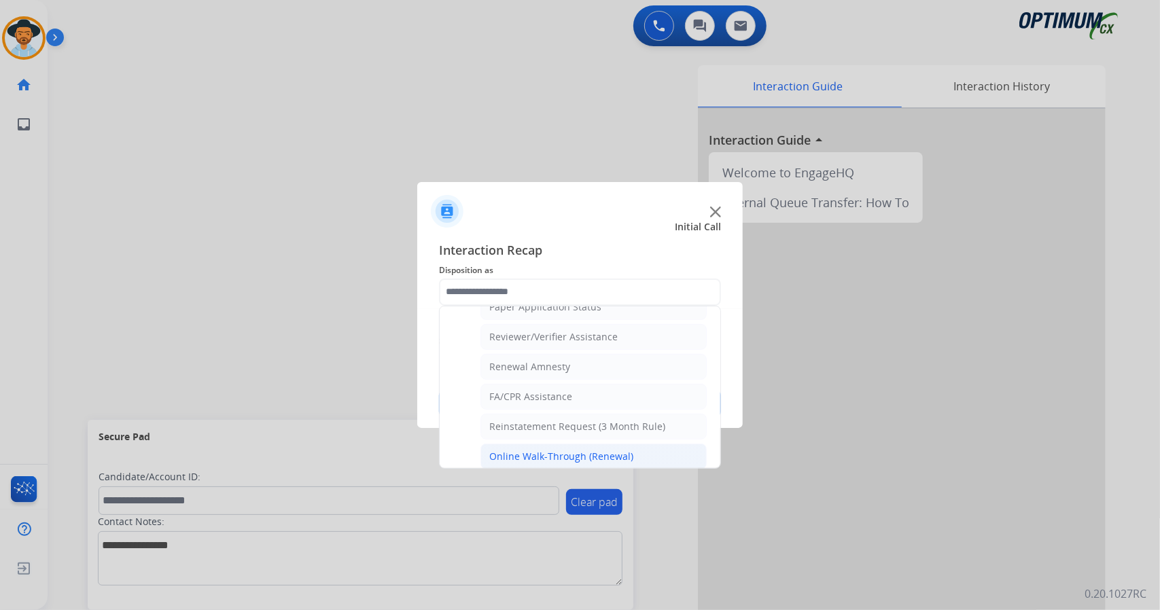
click at [559, 450] on div "Online Walk-Through (Renewal)" at bounding box center [561, 457] width 144 height 14
type input "**********"
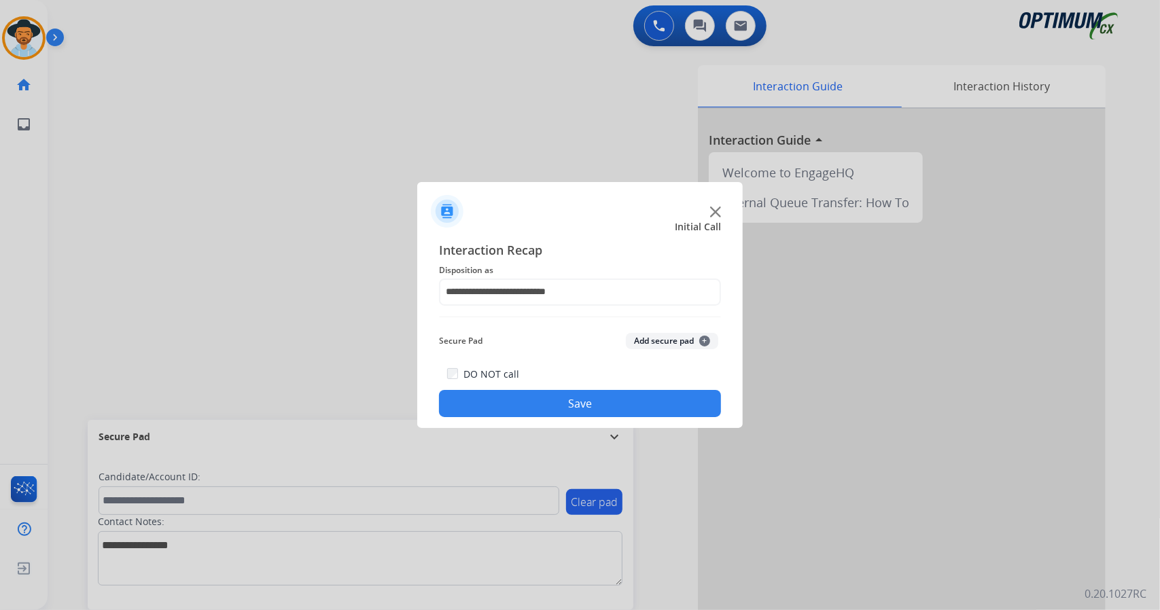
click at [597, 402] on button "Save" at bounding box center [580, 403] width 282 height 27
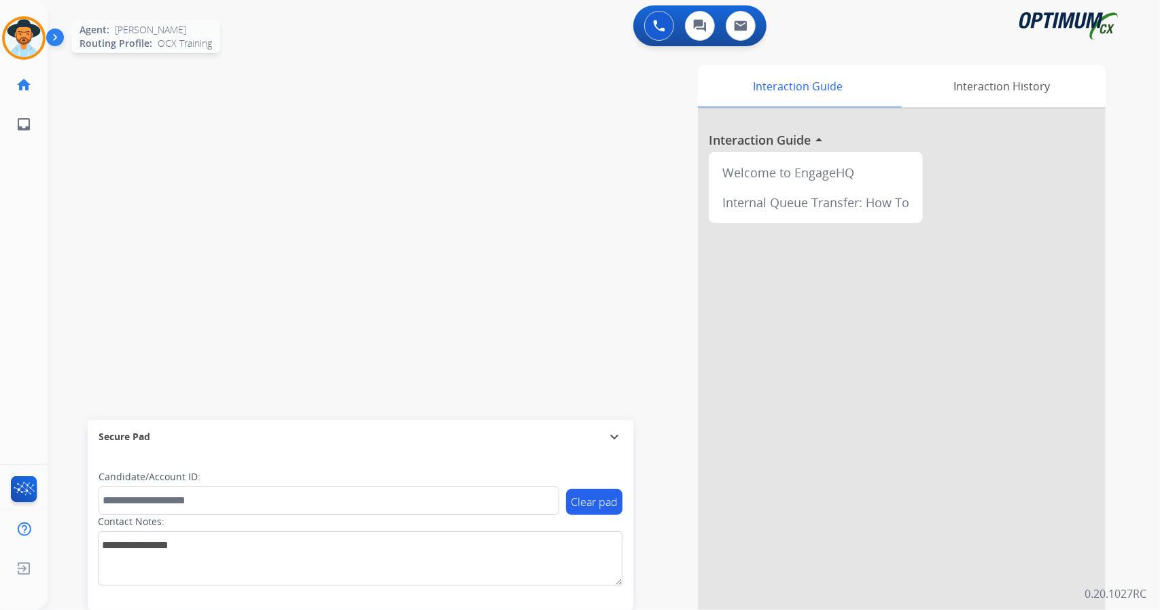
click at [29, 26] on img at bounding box center [24, 38] width 38 height 38
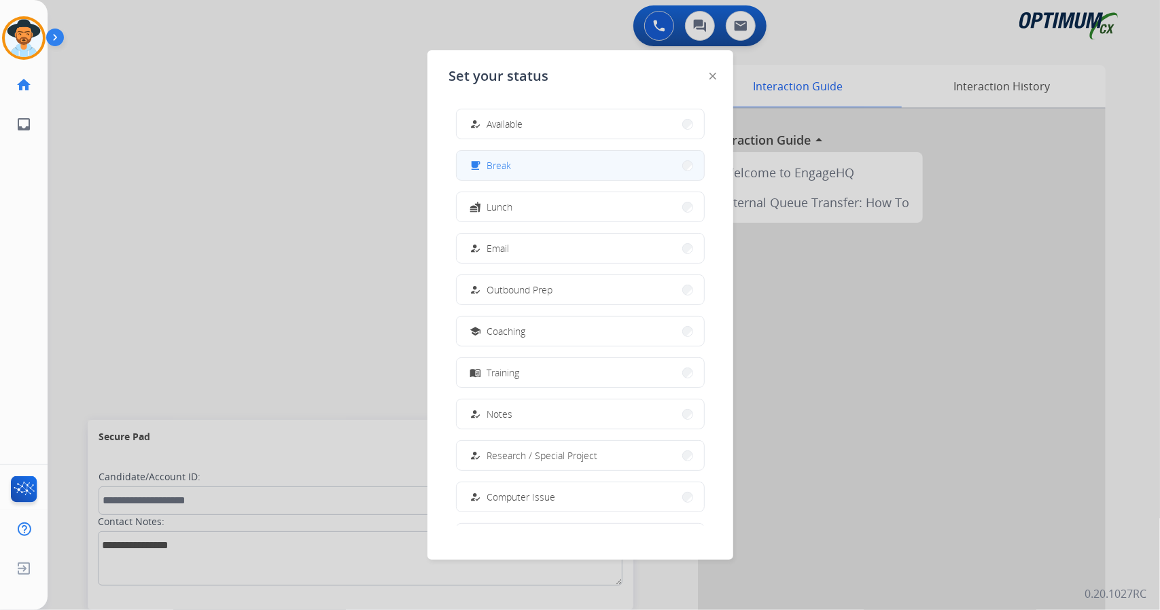
click at [554, 157] on button "free_breakfast Break" at bounding box center [580, 165] width 247 height 29
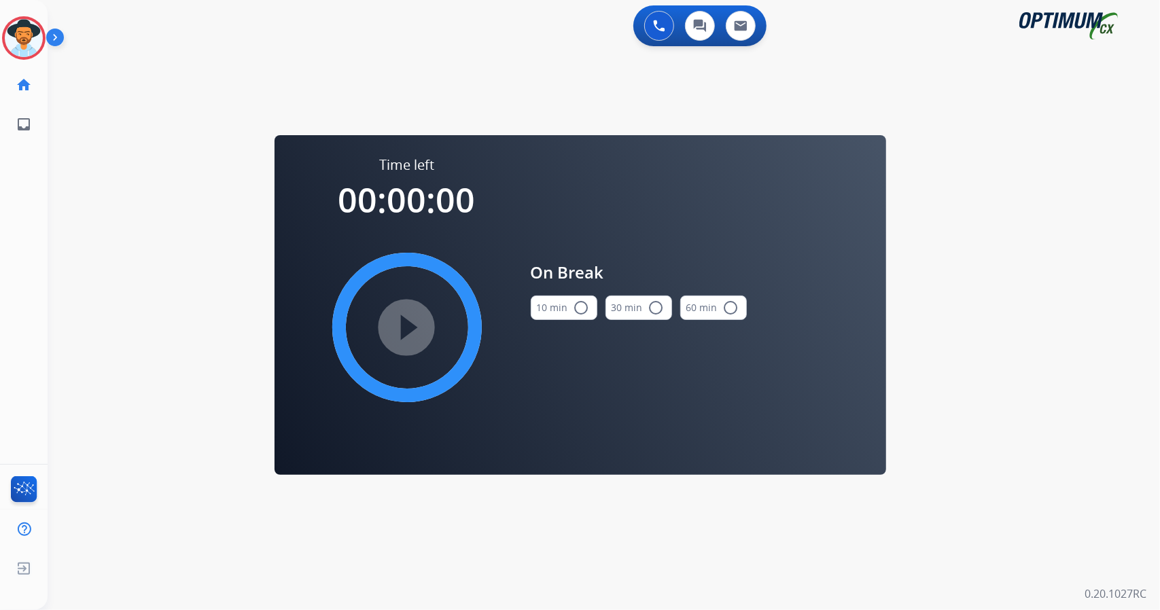
click at [1147, 325] on div "0 Voice Interactions 0 Chat Interactions 0 Email Interactions swap_horiz Break …" at bounding box center [604, 305] width 1112 height 610
click at [577, 310] on mat-icon "radio_button_unchecked" at bounding box center [581, 308] width 16 height 16
click at [407, 332] on mat-icon "play_circle_filled" at bounding box center [407, 327] width 16 height 16
click at [29, 29] on icon at bounding box center [24, 38] width 44 height 44
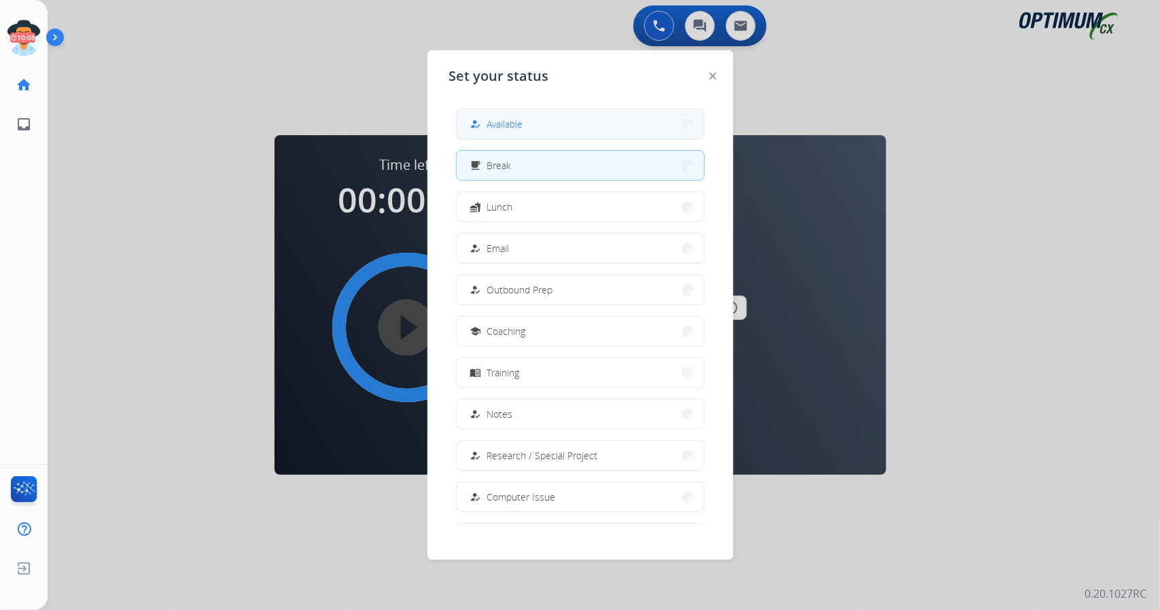
click at [506, 117] on span "Available" at bounding box center [505, 124] width 36 height 14
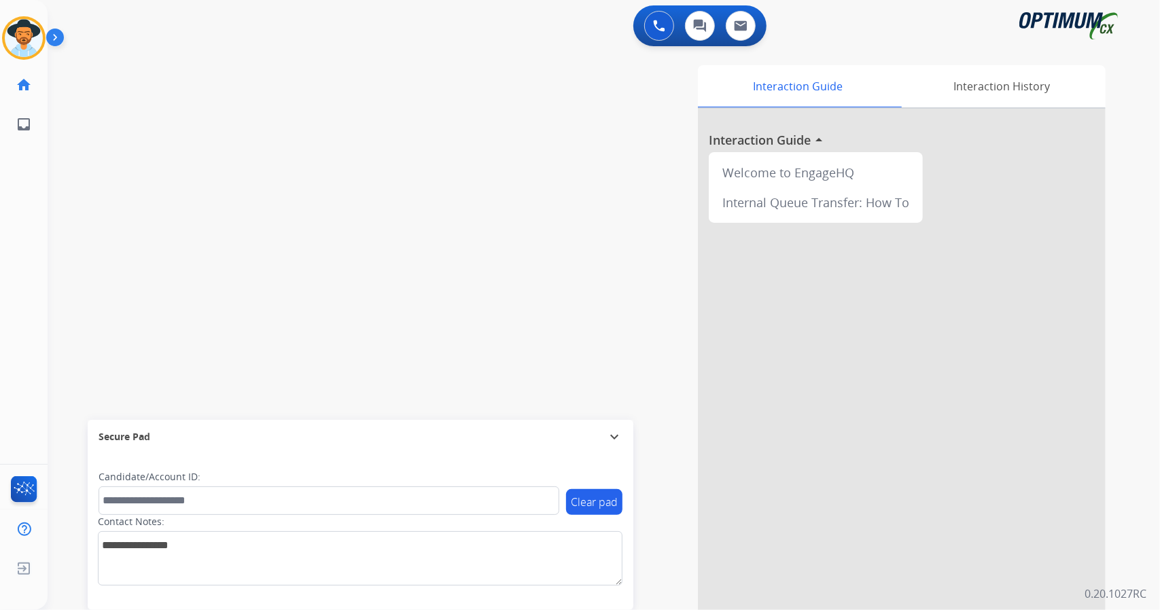
click at [506, 113] on div "Interaction Guide Interaction History Interaction Guide arrow_drop_up Welcome t…" at bounding box center [769, 340] width 673 height 550
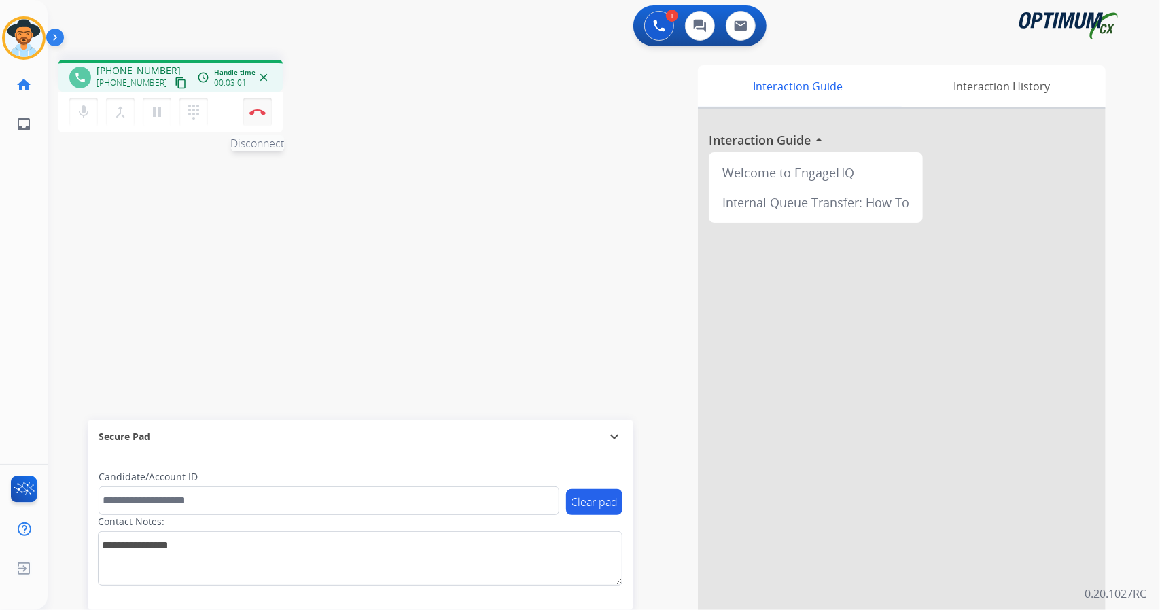
click at [257, 120] on button "Disconnect" at bounding box center [257, 112] width 29 height 29
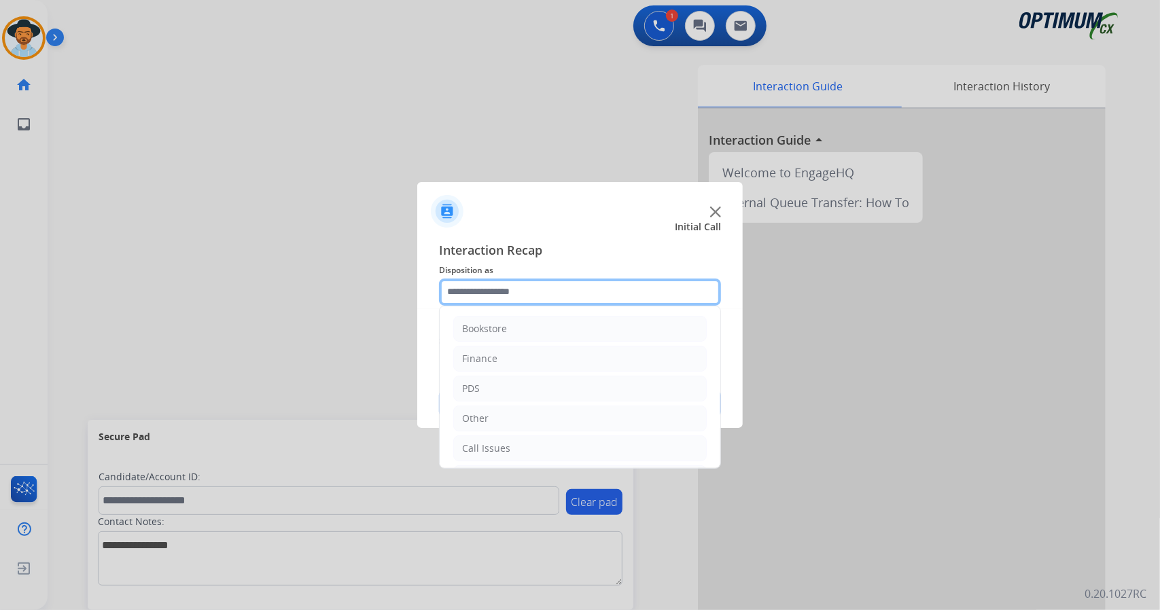
click at [561, 294] on input "text" at bounding box center [580, 292] width 282 height 27
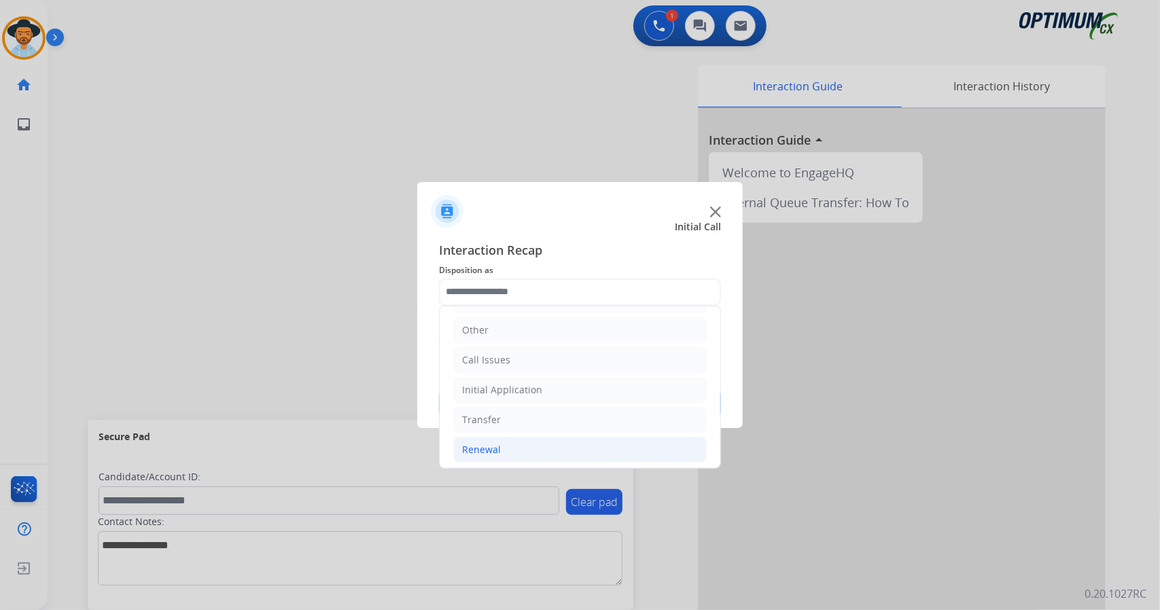
click at [563, 444] on li "Renewal" at bounding box center [579, 450] width 253 height 26
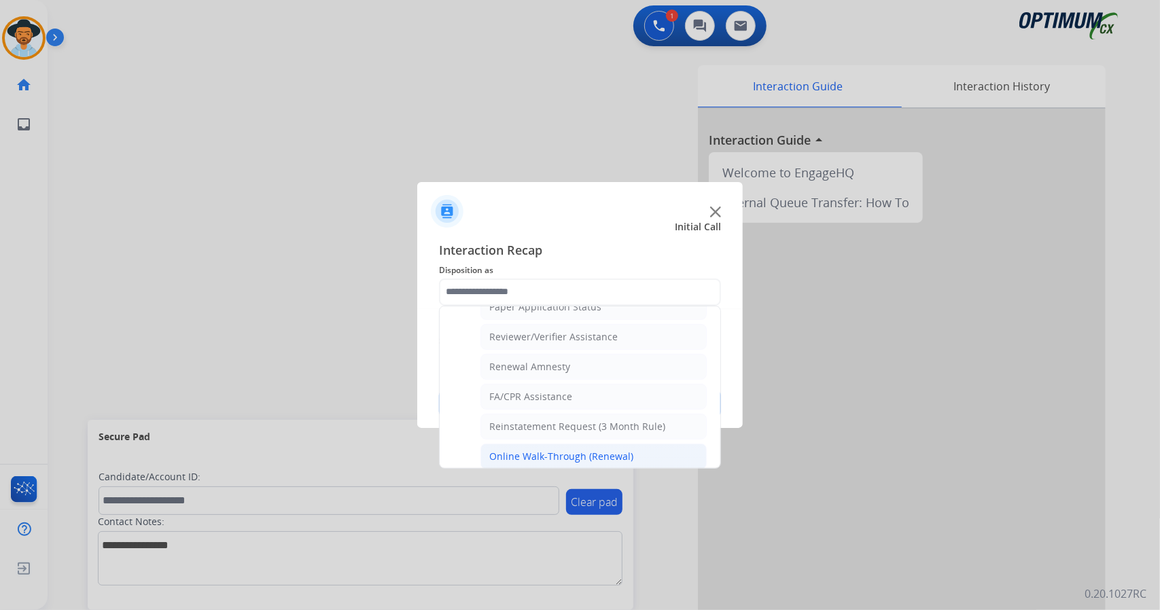
click at [572, 450] on div "Online Walk-Through (Renewal)" at bounding box center [561, 457] width 144 height 14
type input "**********"
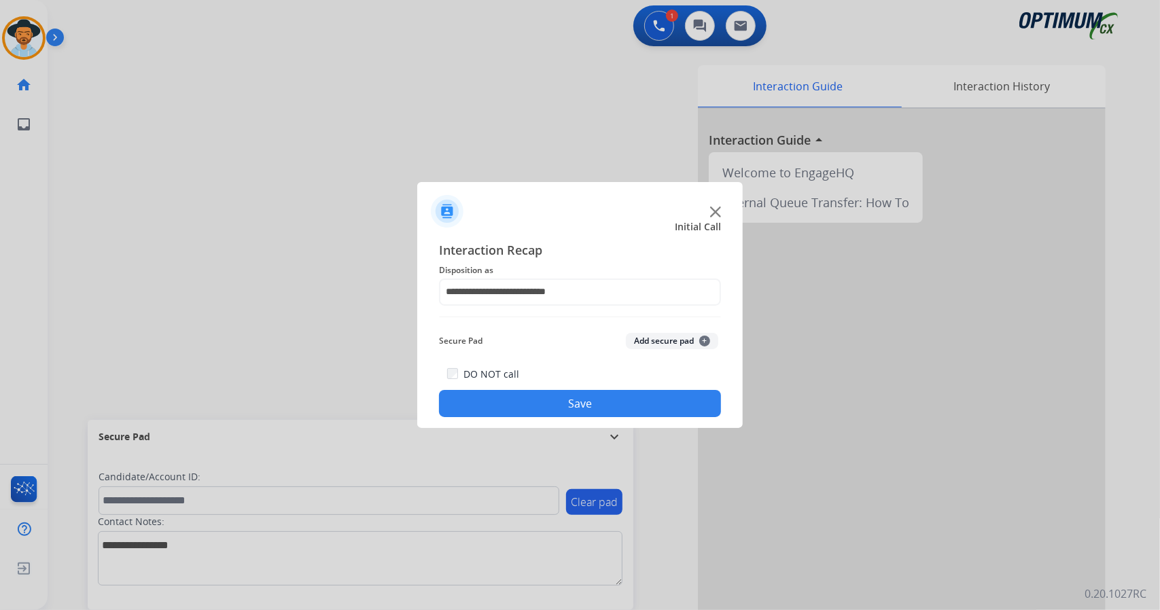
click at [533, 410] on button "Save" at bounding box center [580, 403] width 282 height 27
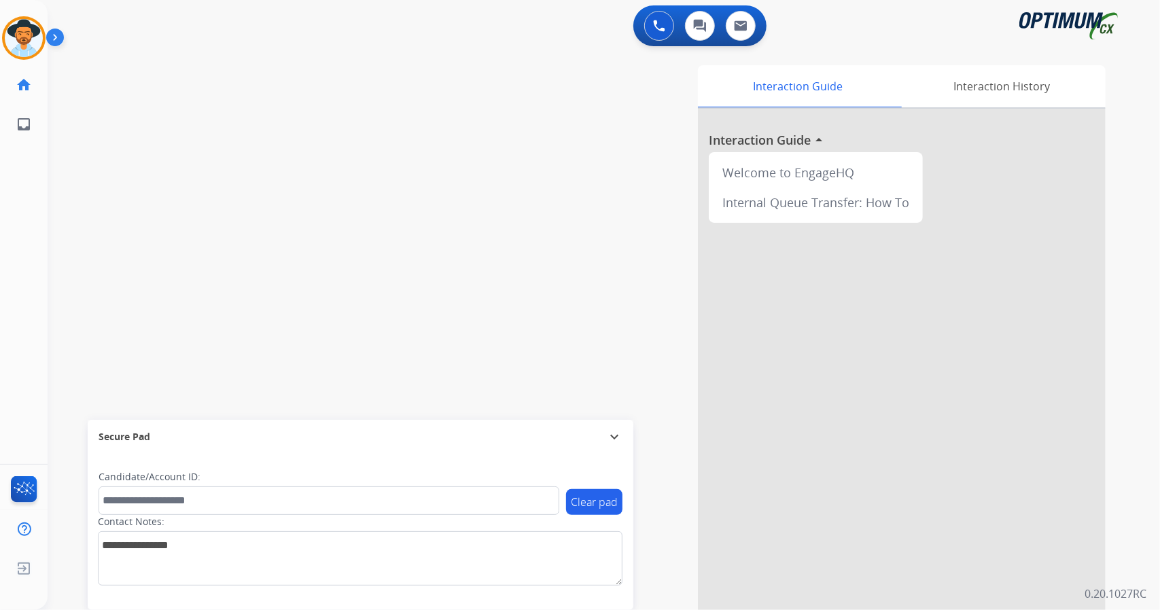
click at [76, 207] on div "swap_horiz Break voice bridge close_fullscreen Connect 3-Way Call merge_type Se…" at bounding box center [588, 332] width 1080 height 567
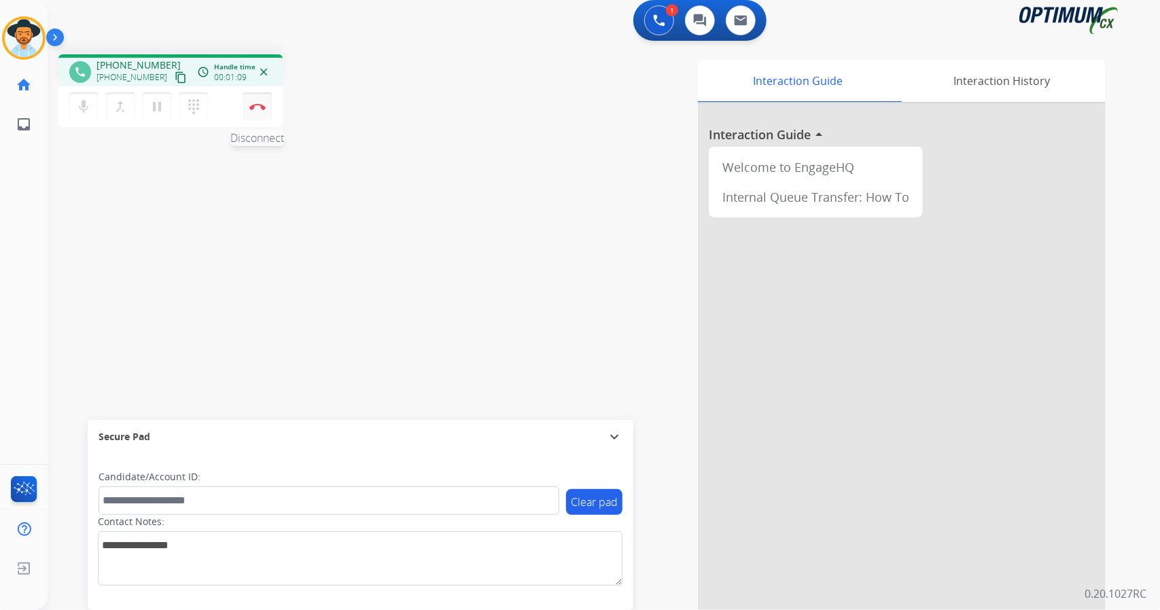
click at [268, 109] on button "Disconnect" at bounding box center [257, 106] width 29 height 29
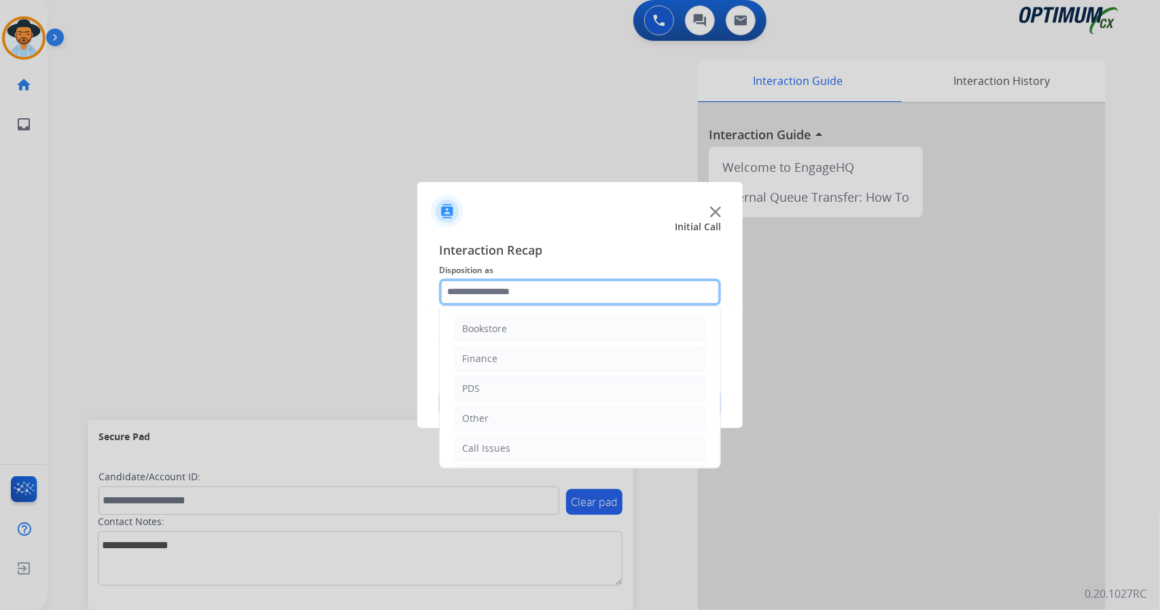
click at [524, 294] on input "text" at bounding box center [580, 292] width 282 height 27
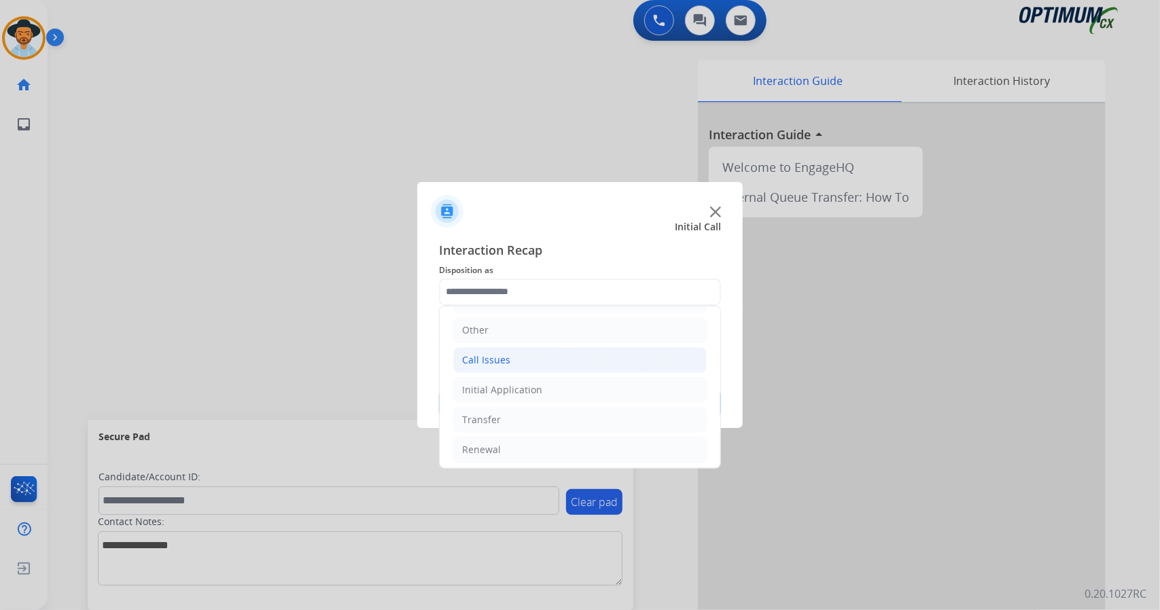
click at [505, 360] on div "Call Issues" at bounding box center [486, 360] width 48 height 14
click at [549, 445] on li "Dropped Call" at bounding box center [593, 450] width 226 height 26
type input "**********"
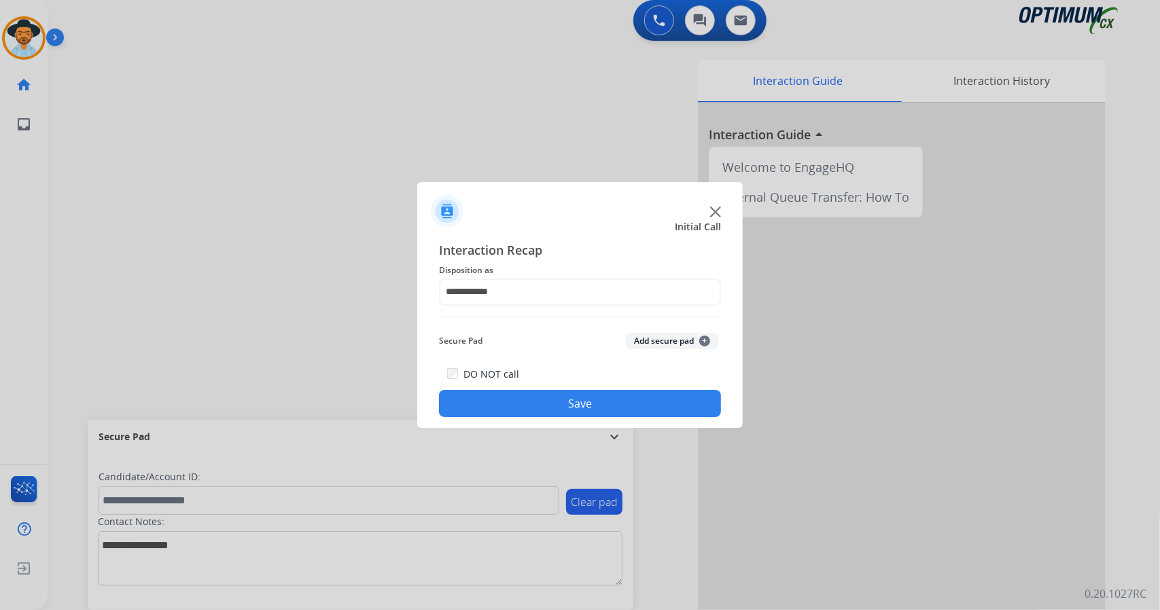
click at [545, 393] on button "Save" at bounding box center [580, 403] width 282 height 27
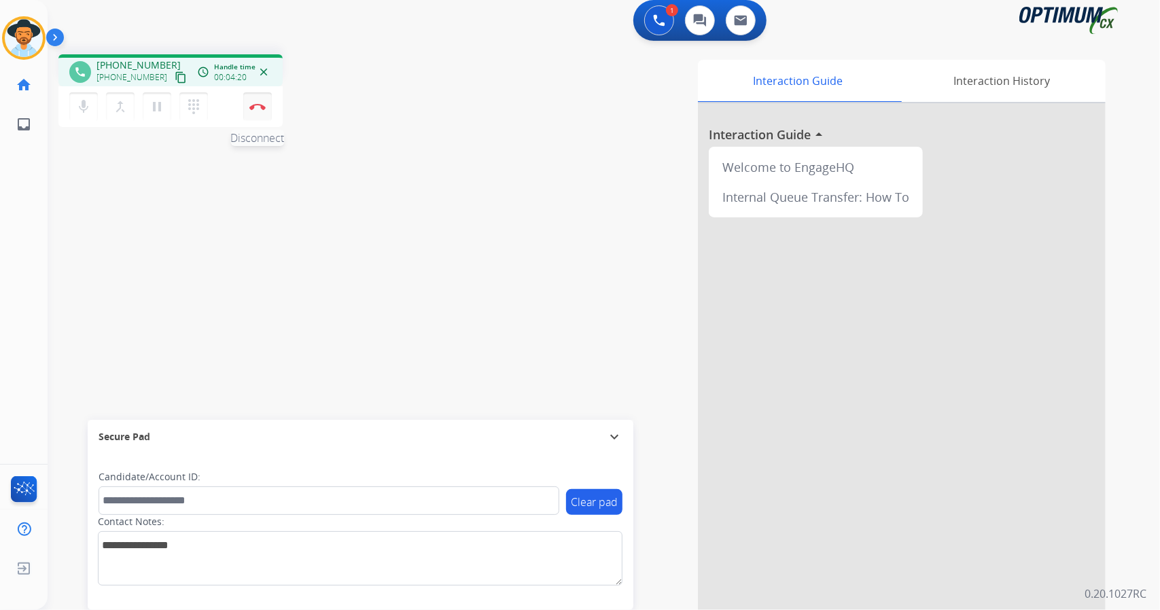
click at [270, 108] on button "Disconnect" at bounding box center [257, 106] width 29 height 29
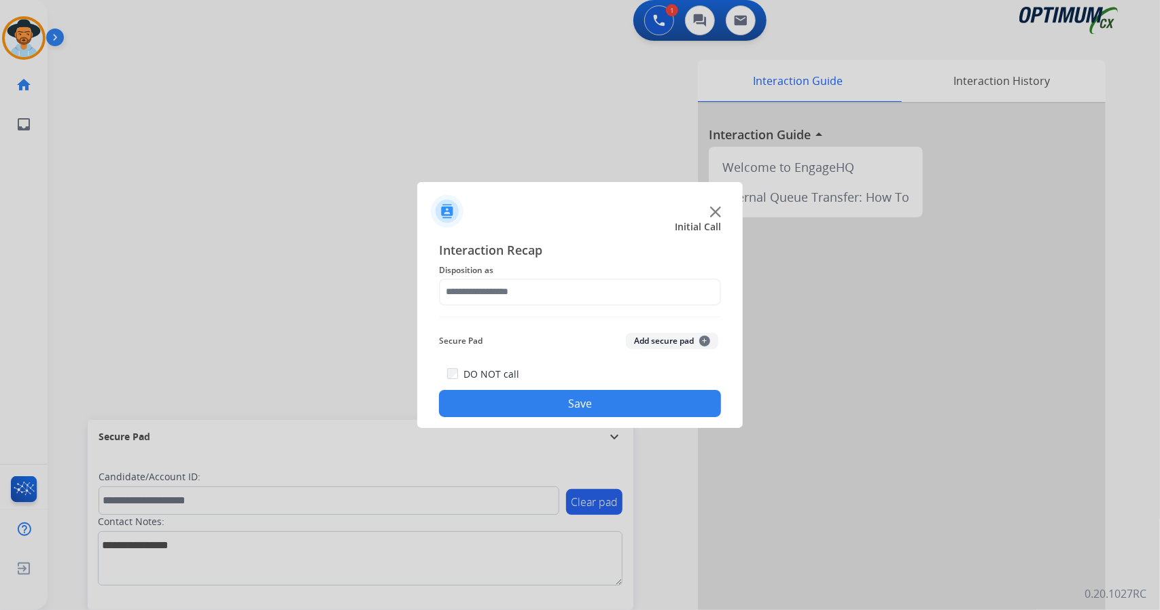
click at [541, 267] on span "Disposition as" at bounding box center [580, 270] width 282 height 16
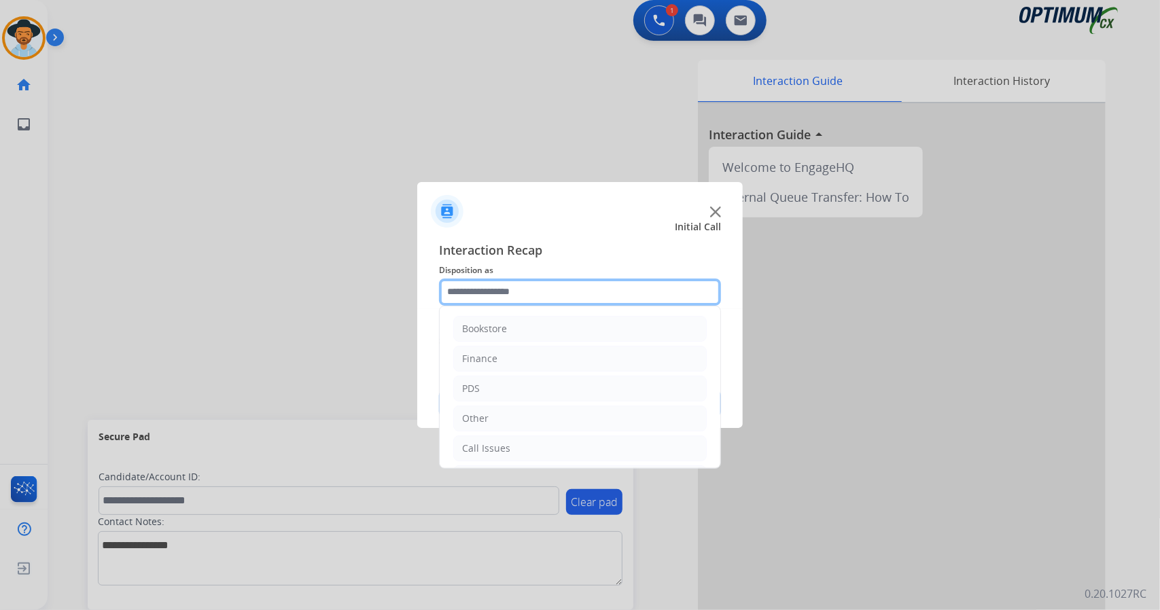
click at [508, 285] on input "text" at bounding box center [580, 292] width 282 height 27
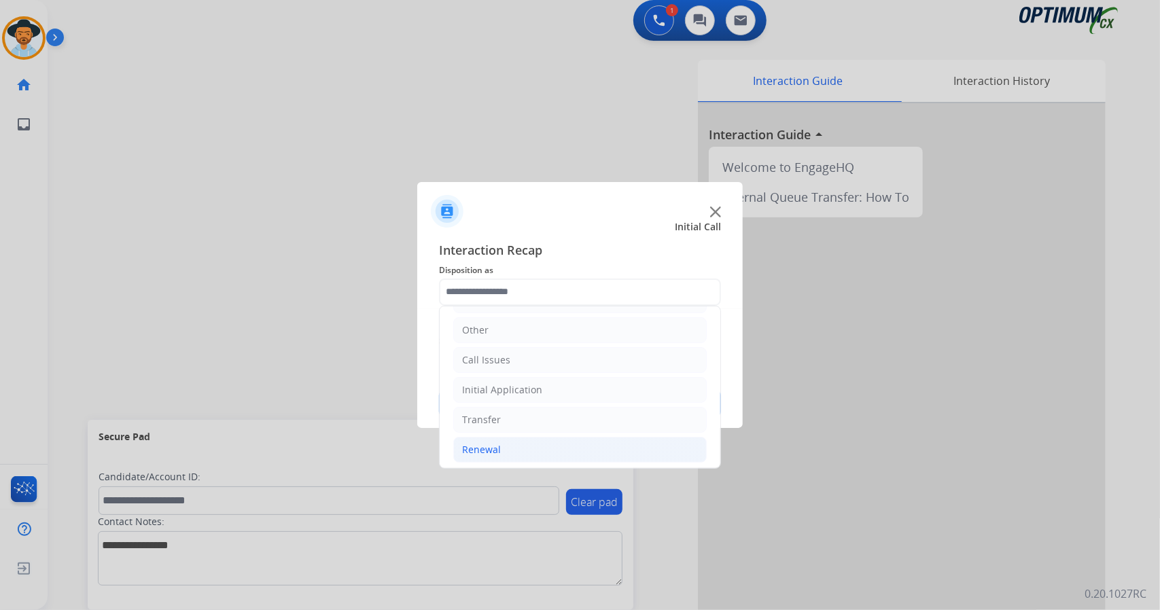
click at [516, 451] on li "Renewal" at bounding box center [579, 450] width 253 height 26
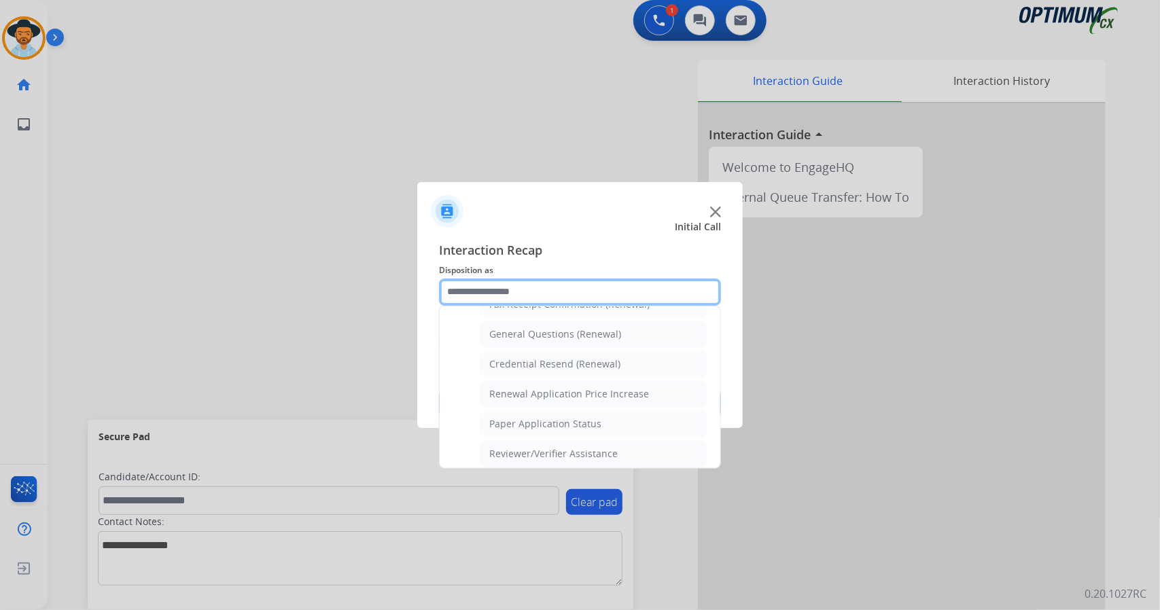
scroll to position [514, 0]
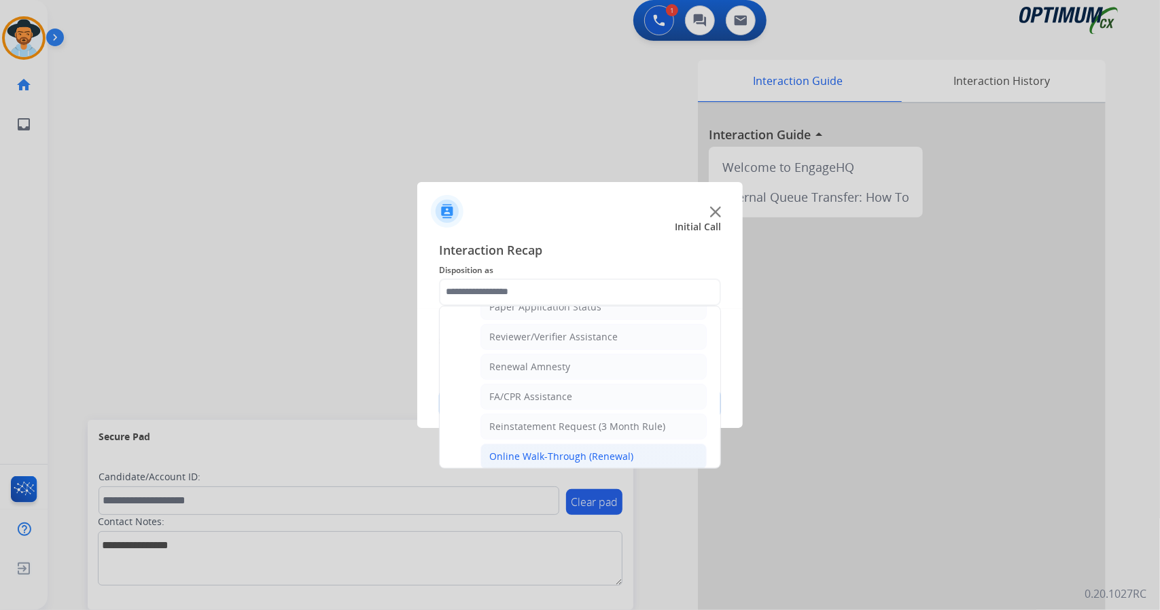
click at [539, 444] on li "Online Walk-Through (Renewal)" at bounding box center [593, 457] width 226 height 26
type input "**********"
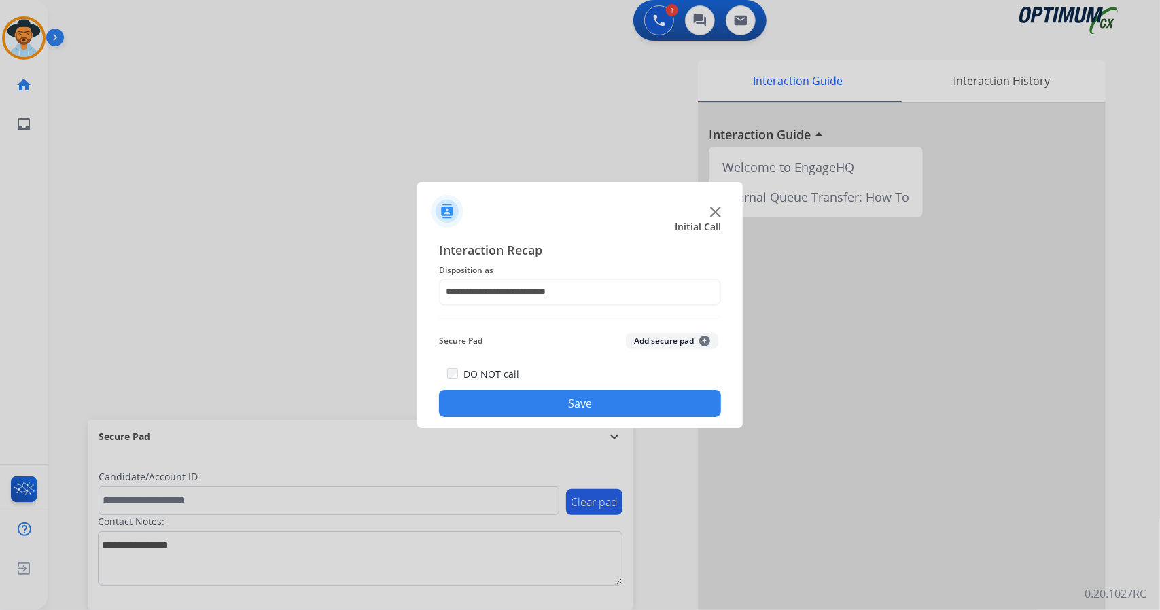
click at [556, 410] on button "Save" at bounding box center [580, 403] width 282 height 27
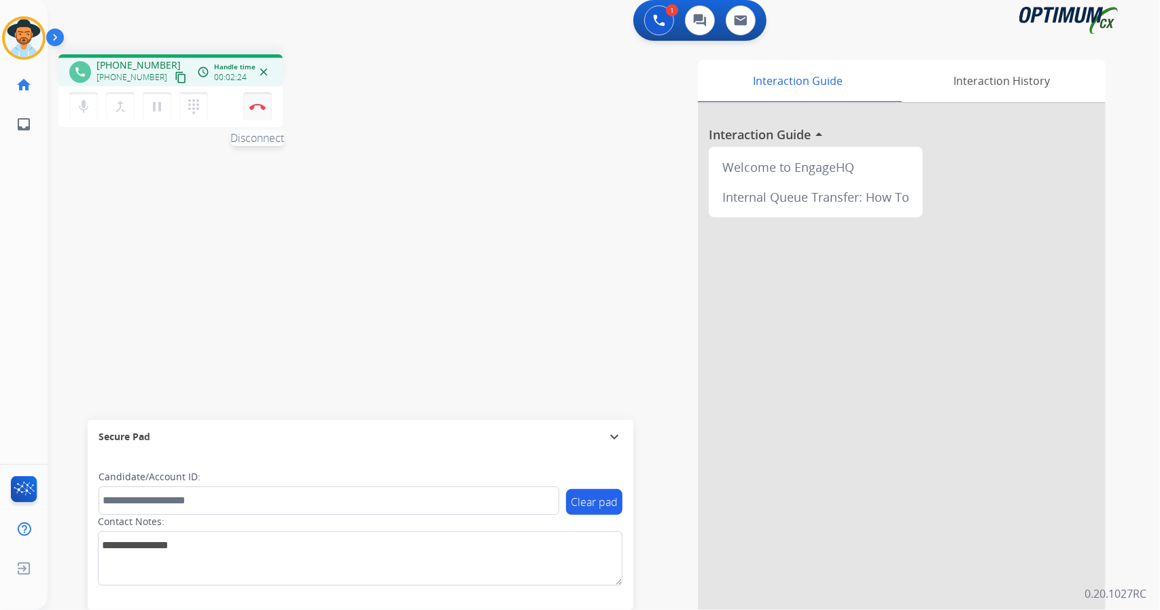
click at [257, 114] on button "Disconnect" at bounding box center [257, 106] width 29 height 29
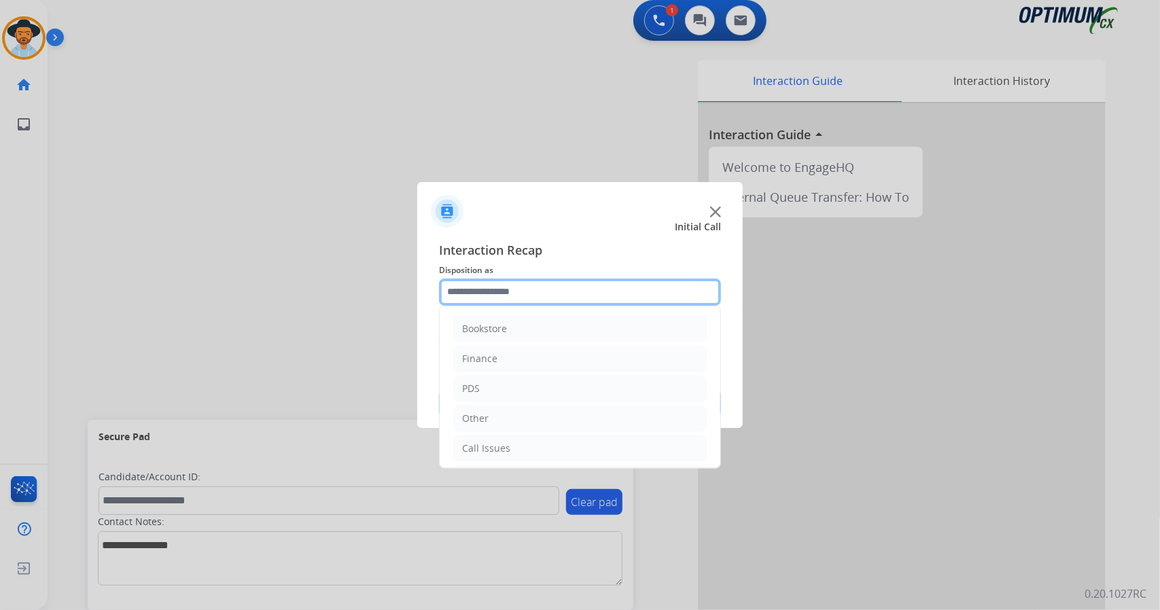
click at [502, 286] on input "text" at bounding box center [580, 292] width 282 height 27
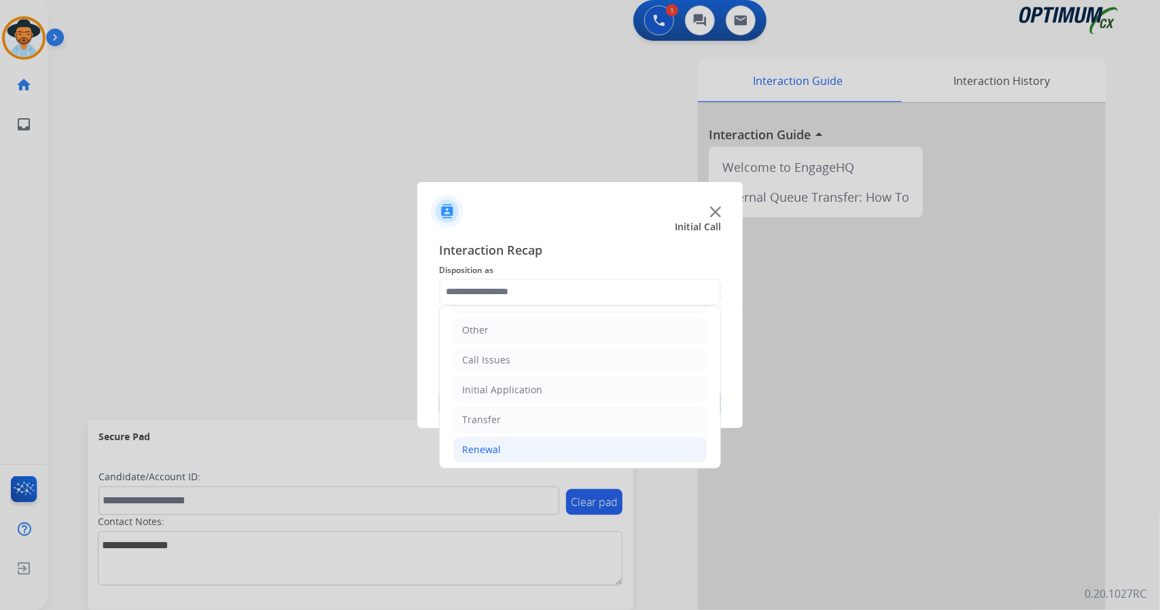
click at [491, 451] on div "Renewal" at bounding box center [481, 450] width 39 height 14
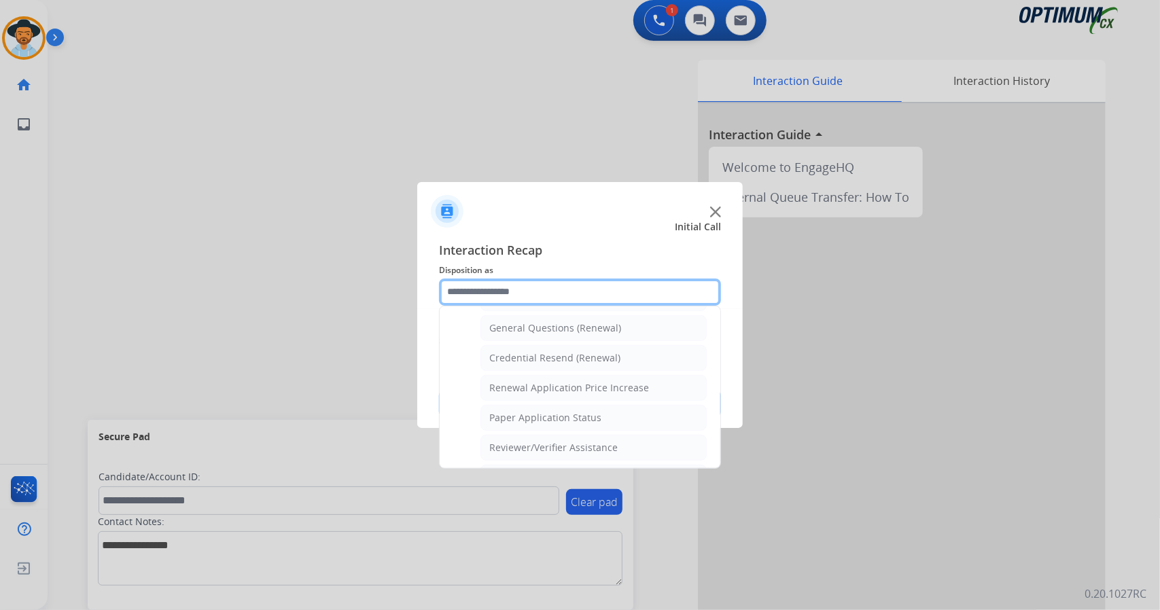
scroll to position [514, 0]
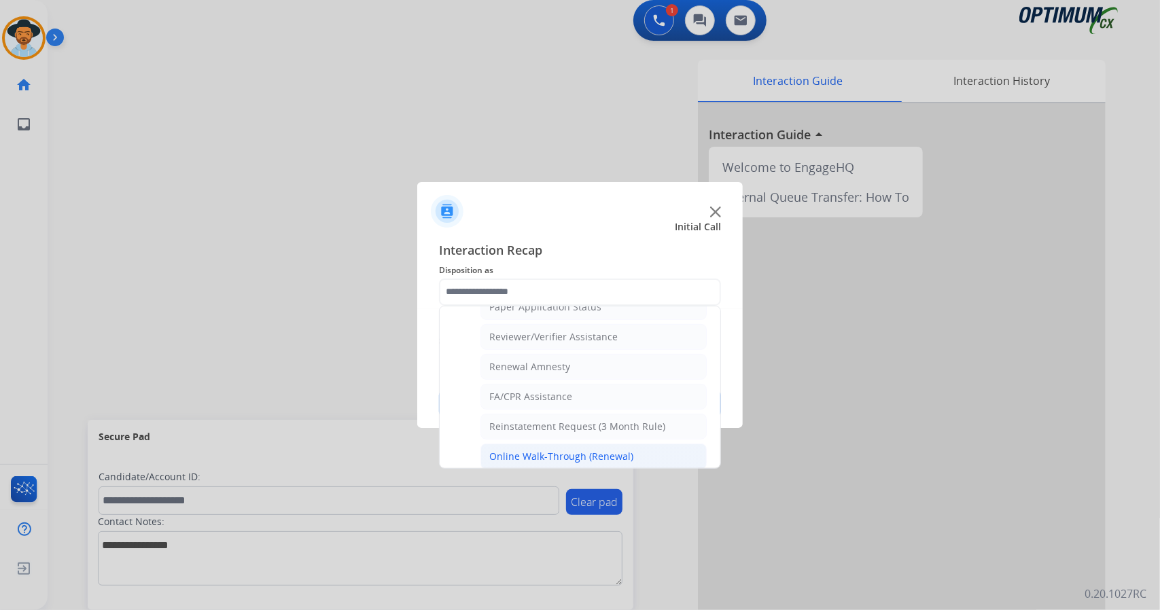
click at [520, 450] on div "Online Walk-Through (Renewal)" at bounding box center [561, 457] width 144 height 14
type input "**********"
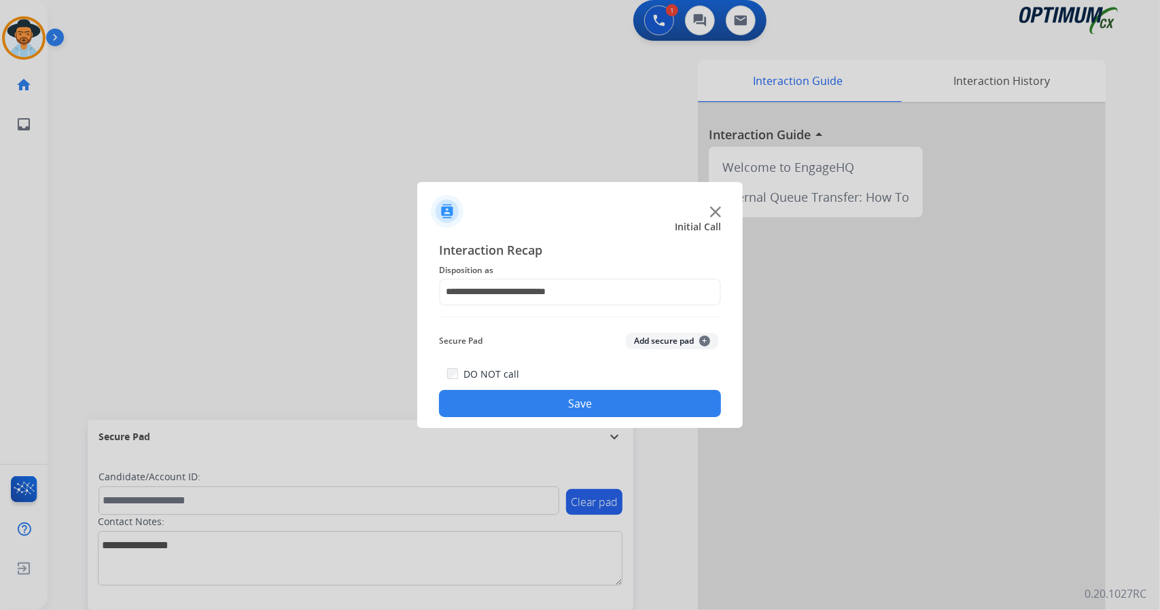
click at [540, 395] on button "Save" at bounding box center [580, 403] width 282 height 27
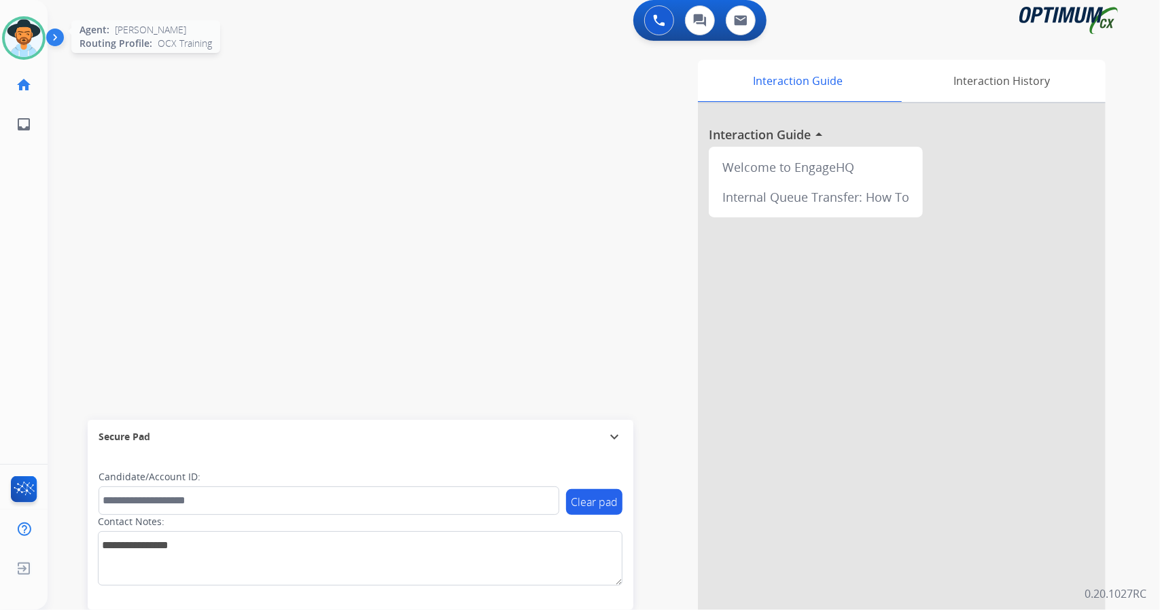
click at [33, 33] on img at bounding box center [24, 38] width 38 height 38
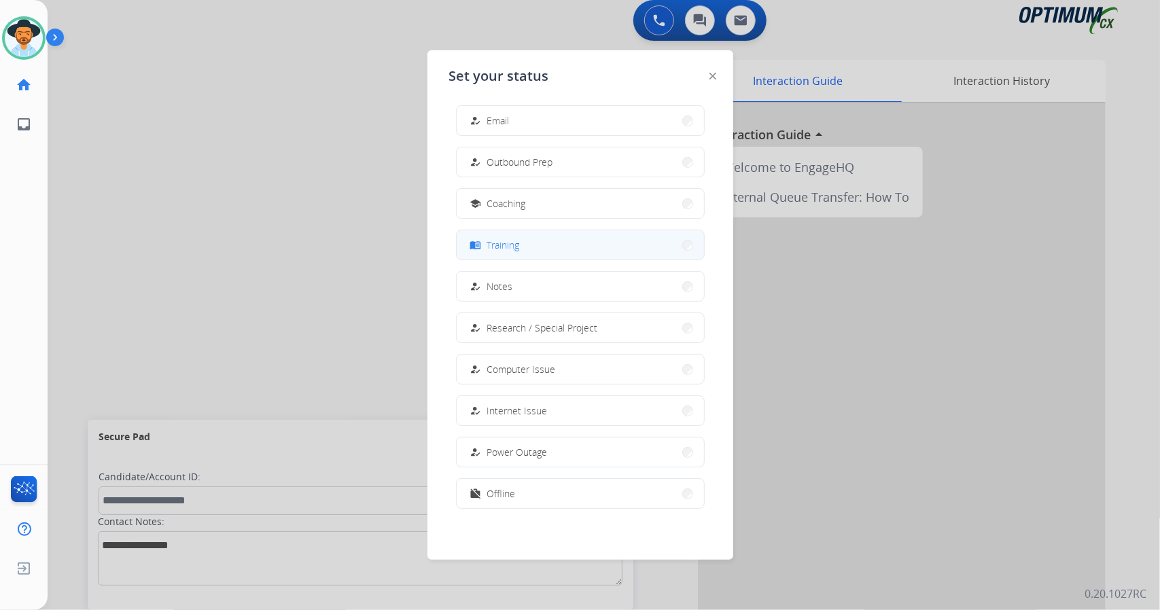
scroll to position [0, 0]
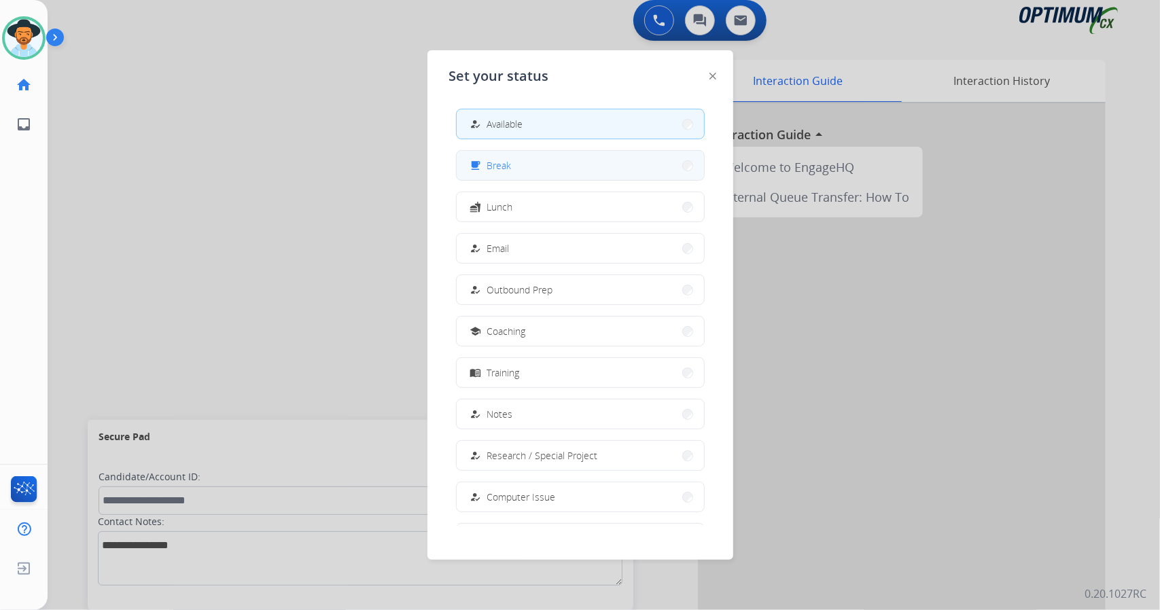
click at [501, 166] on span "Break" at bounding box center [499, 165] width 24 height 14
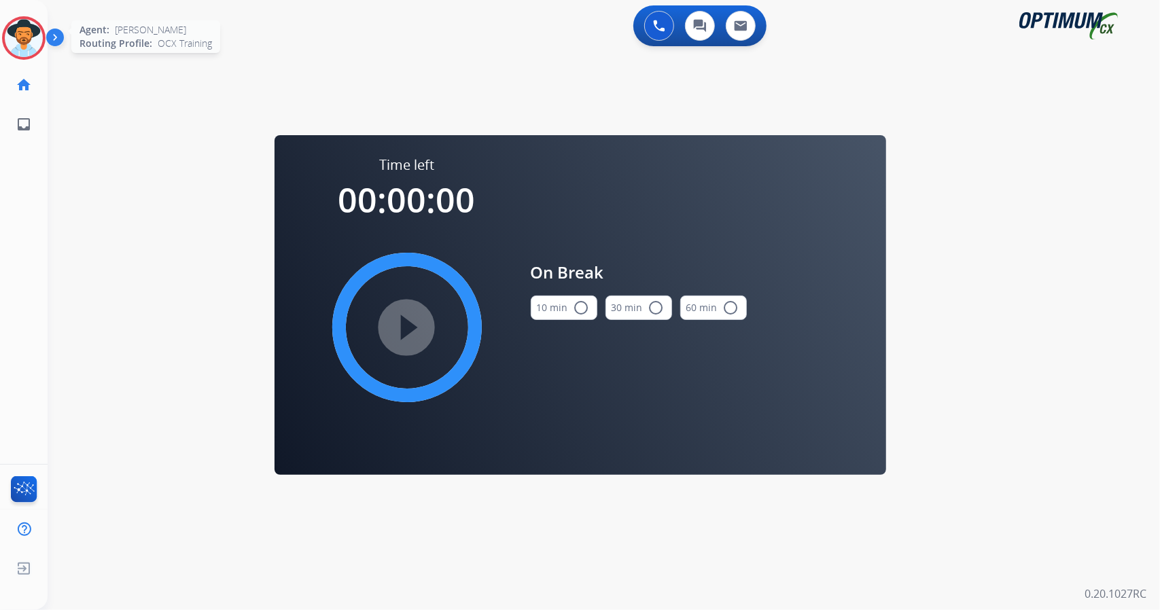
click at [15, 39] on img at bounding box center [24, 38] width 38 height 38
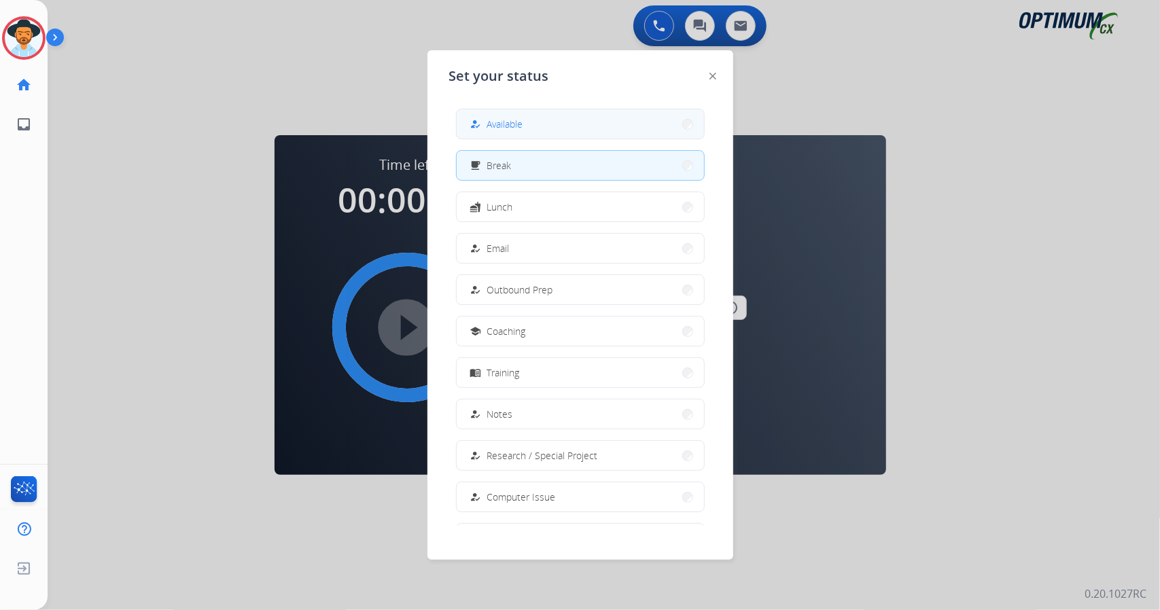
click at [476, 114] on button "how_to_reg Available" at bounding box center [580, 123] width 247 height 29
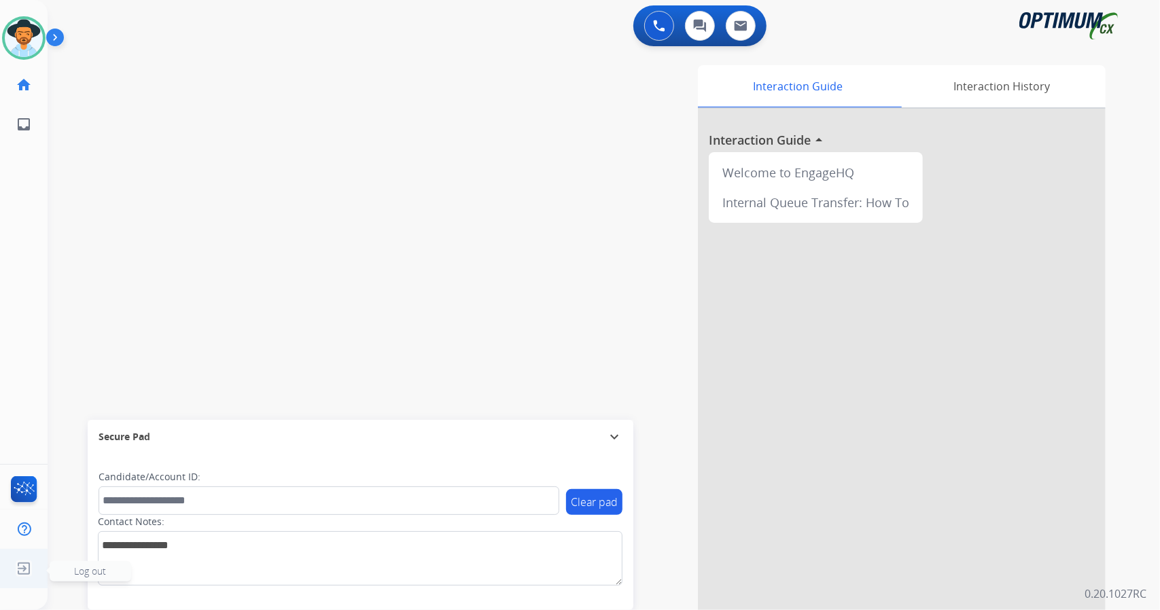
click at [35, 580] on img at bounding box center [24, 569] width 24 height 26
